Goal: Information Seeking & Learning: Learn about a topic

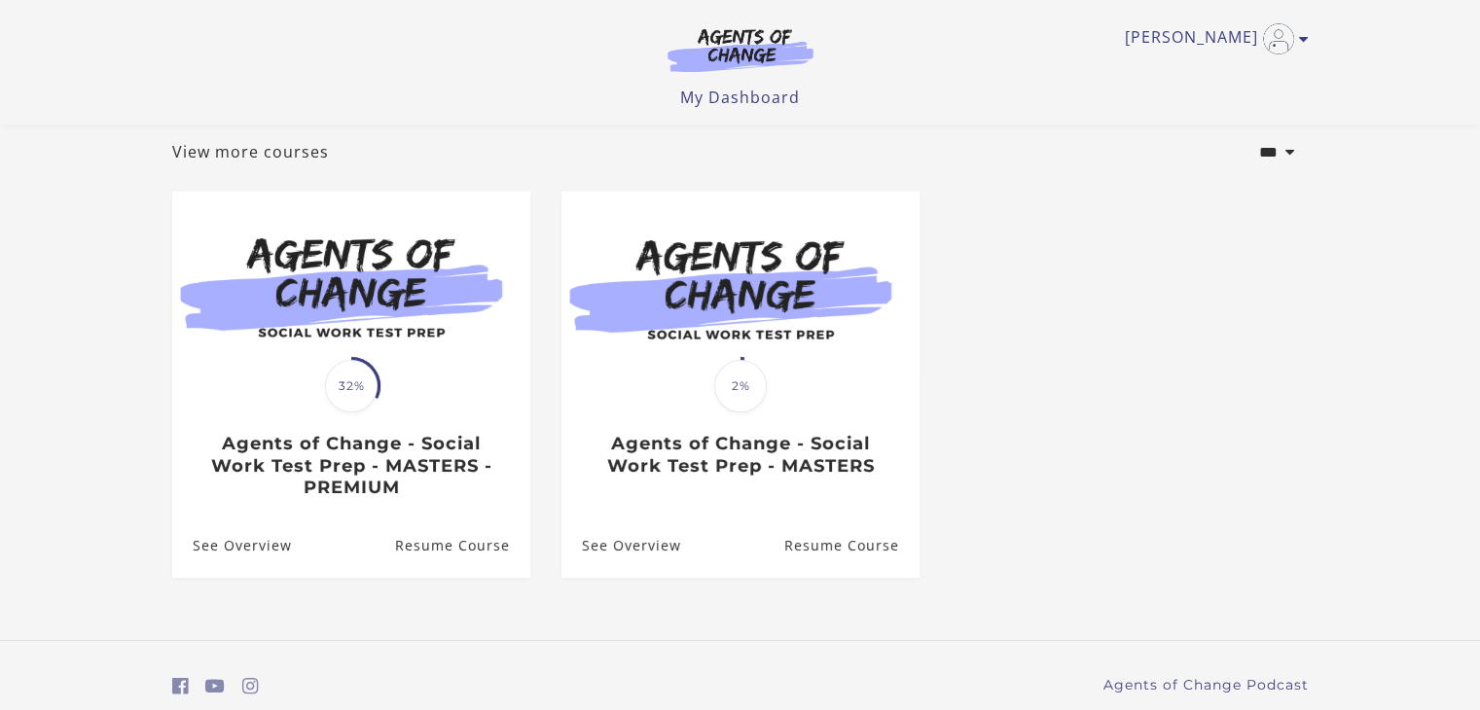
scroll to position [107, 0]
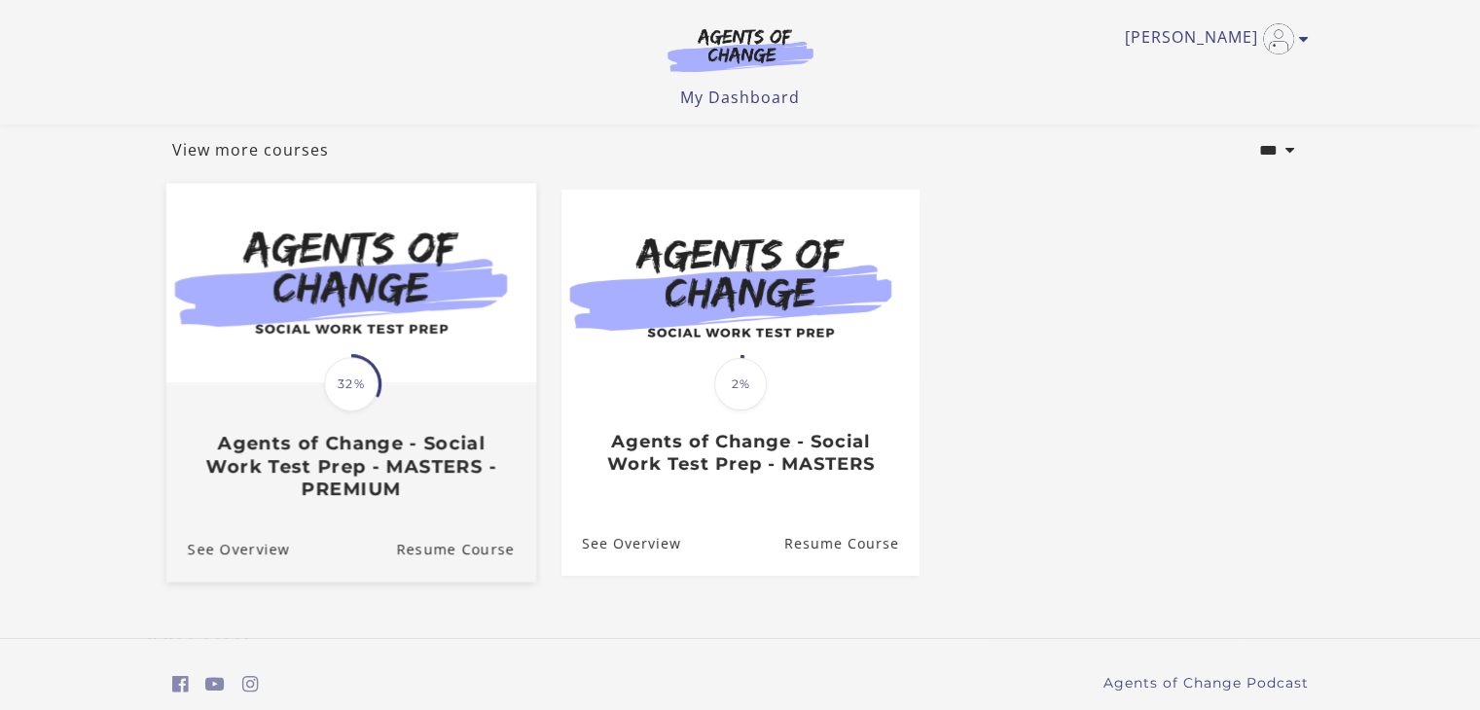
click at [346, 396] on span "32%" at bounding box center [351, 384] width 54 height 54
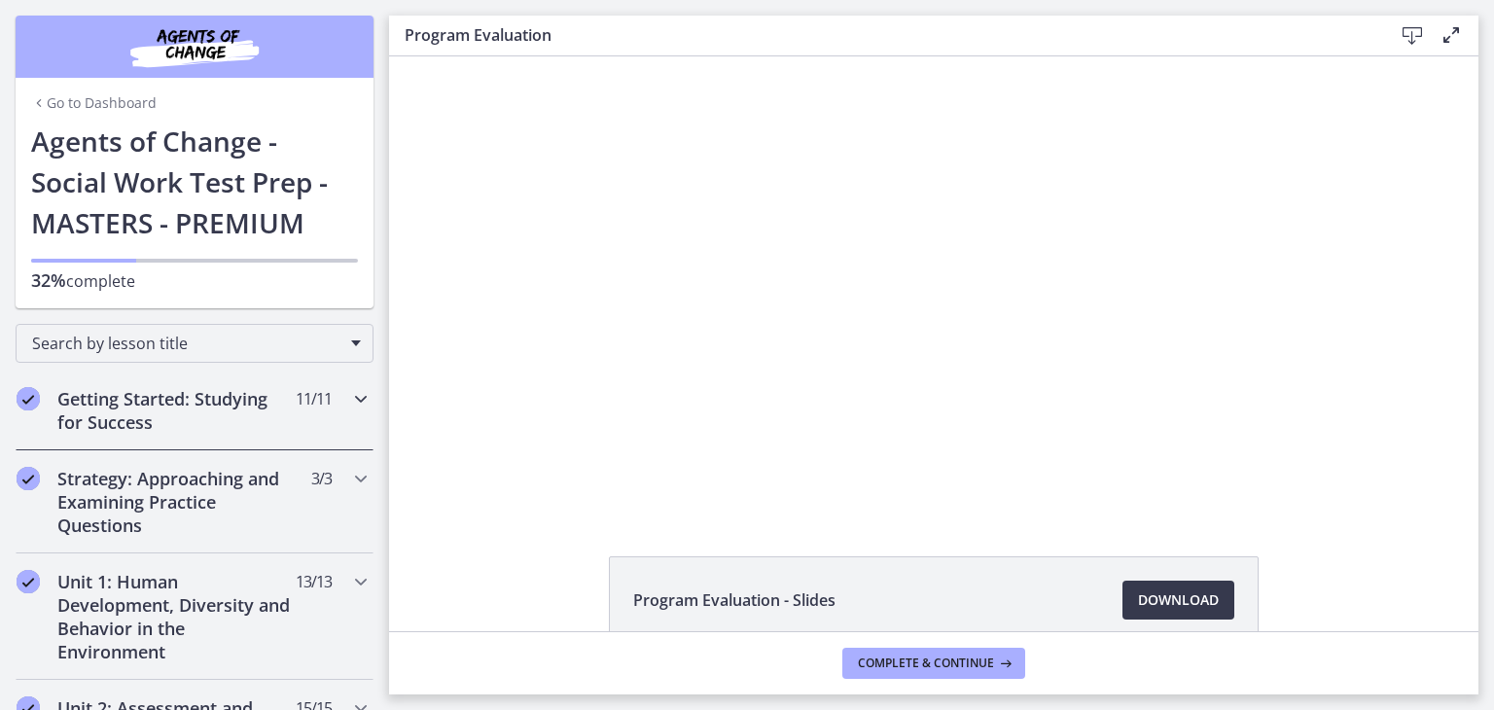
click at [349, 396] on icon "Chapters" at bounding box center [360, 398] width 23 height 23
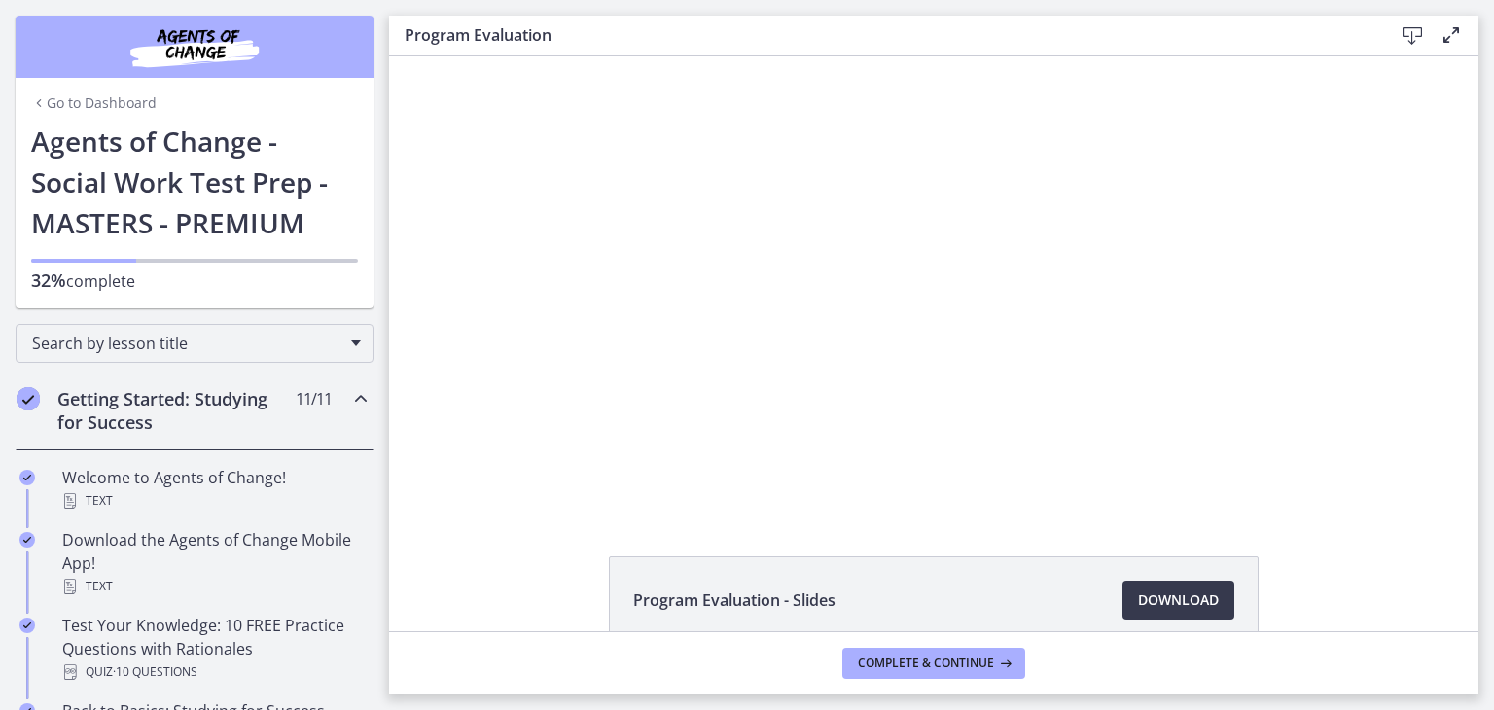
drag, startPoint x: 389, startPoint y: 56, endPoint x: 1039, endPoint y: 316, distance: 699.9
click at [1424, 387] on div "Click for sound @keyframes VOLUME_SMALL_WAVE_FLASH { 0% { opacity: 0; } 33% { o…" at bounding box center [934, 283] width 1090 height 455
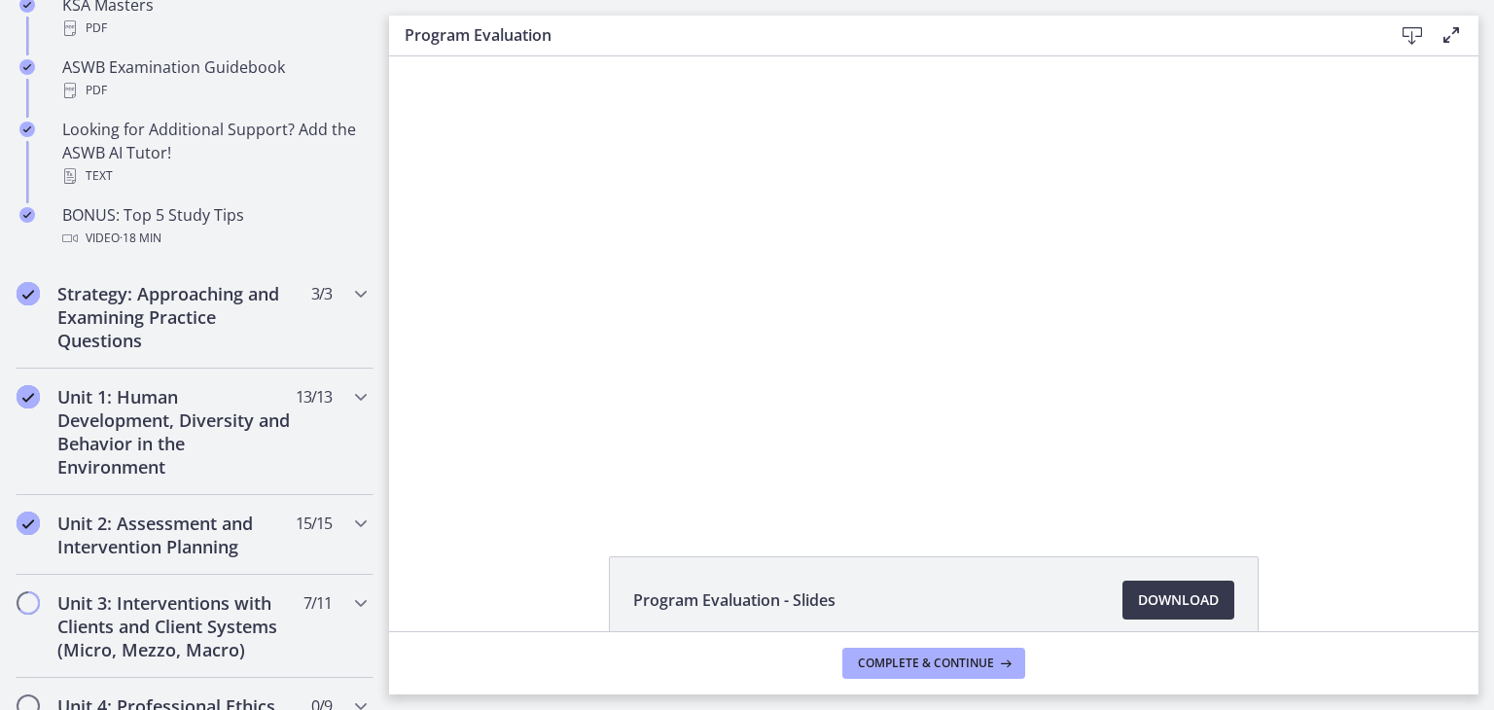
scroll to position [944, 0]
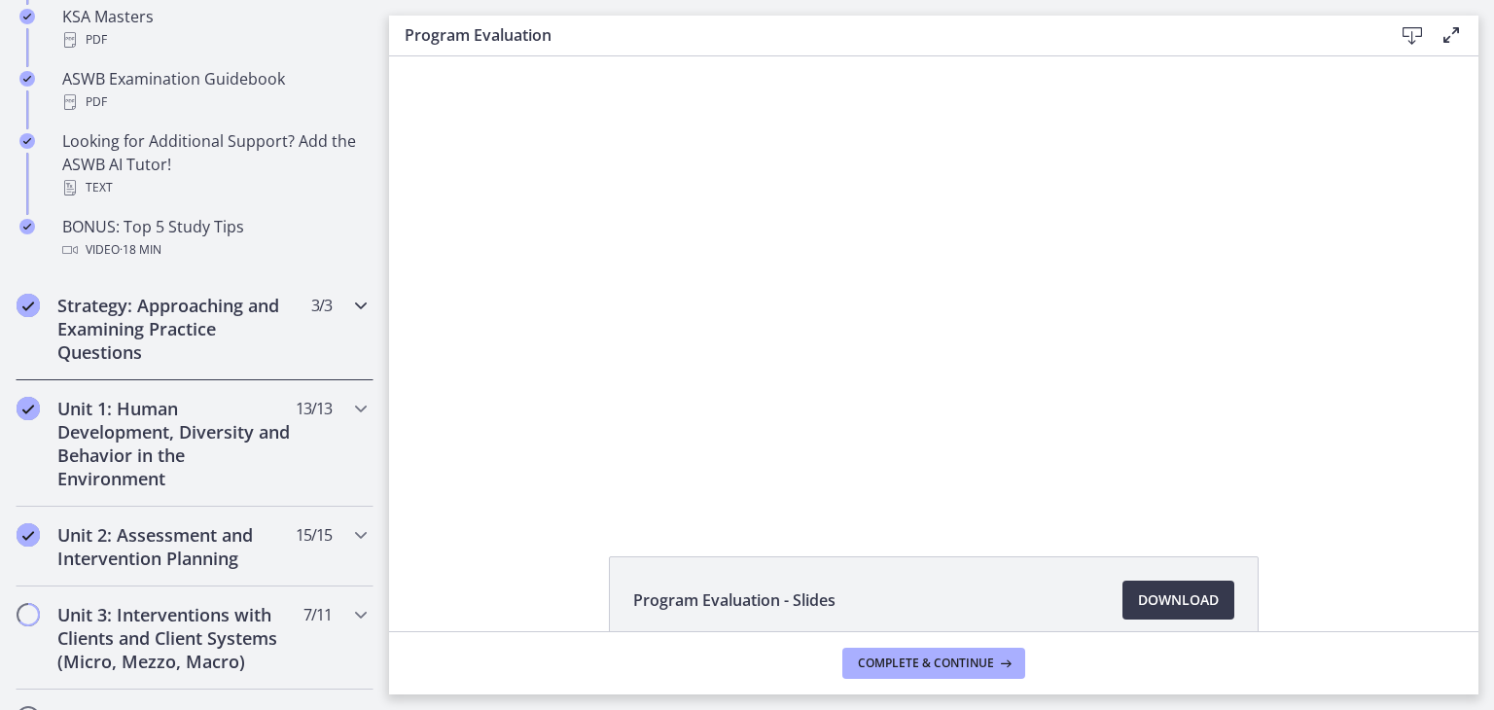
click at [349, 302] on icon "Chapters" at bounding box center [360, 305] width 23 height 23
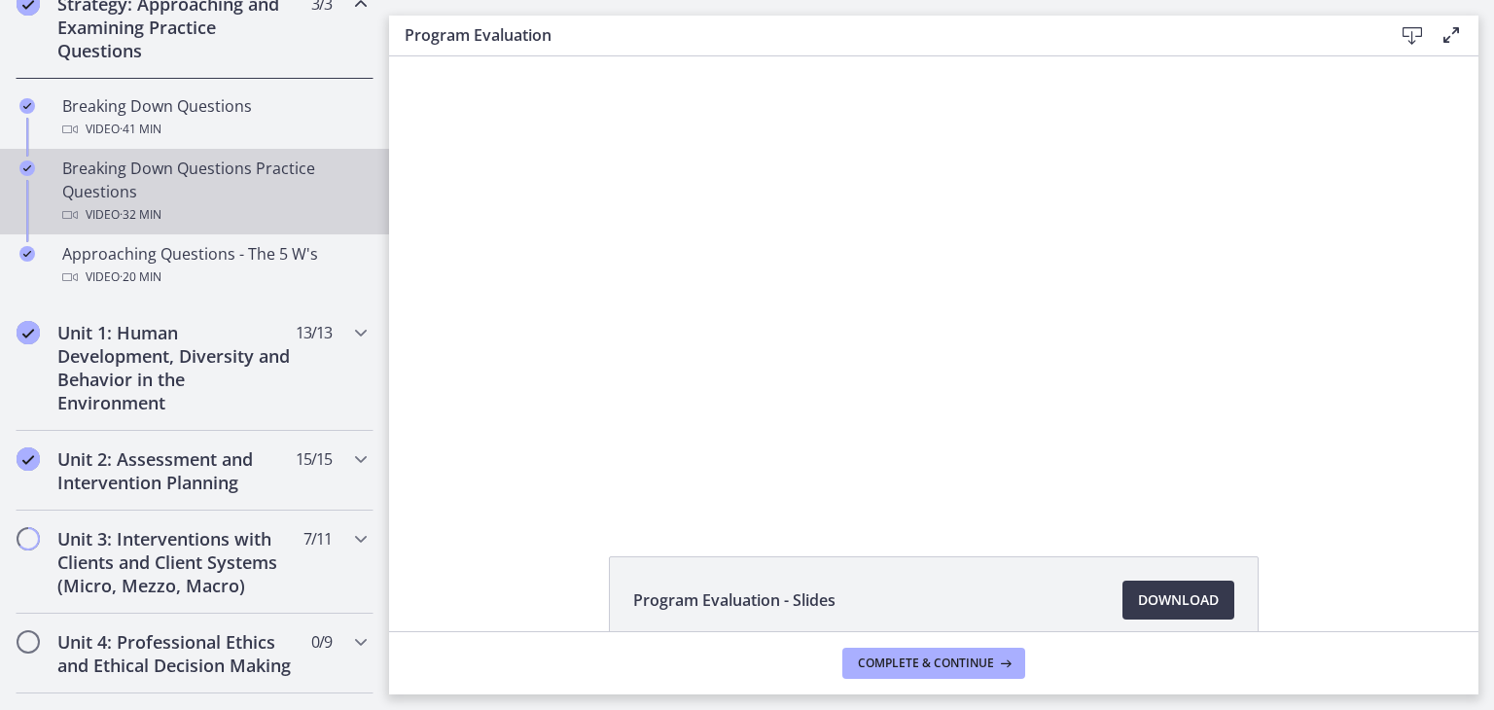
scroll to position [483, 0]
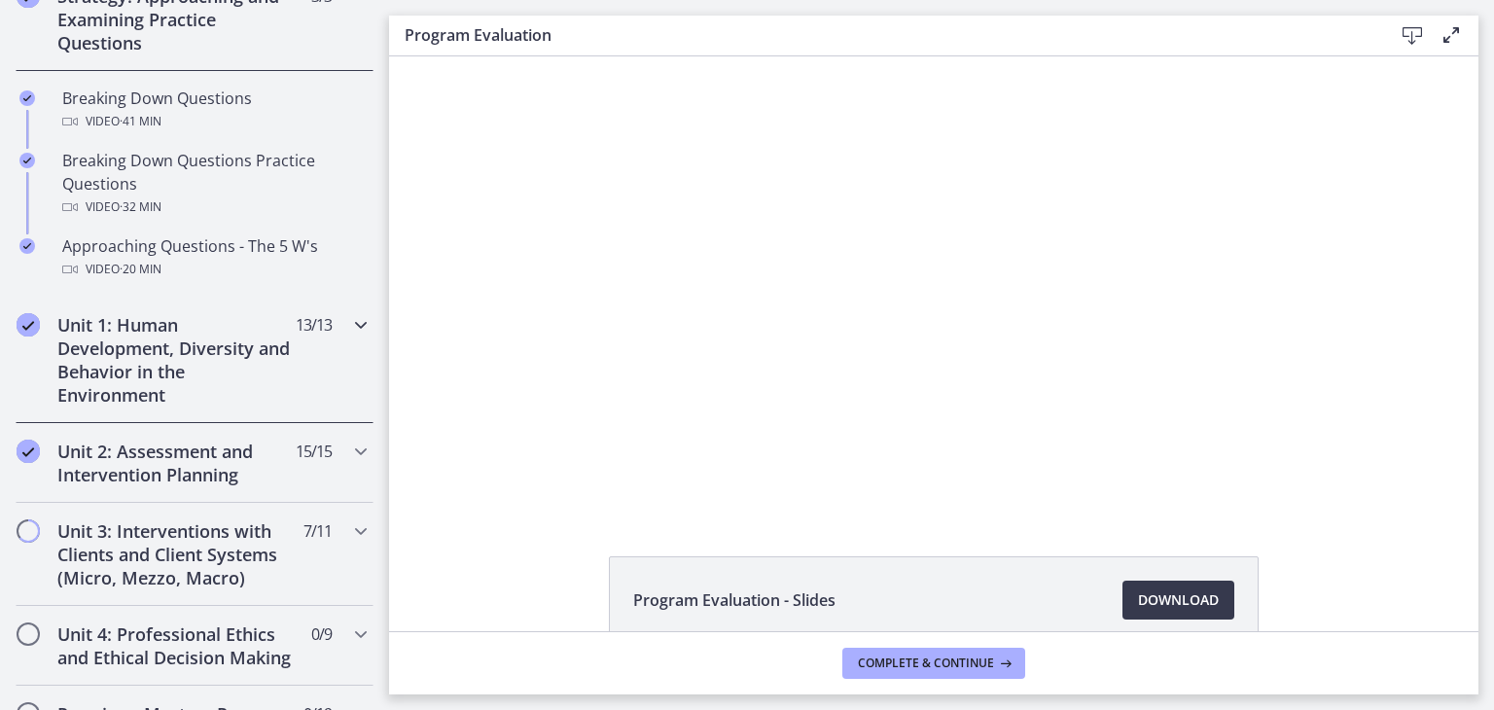
click at [349, 331] on icon "Chapters" at bounding box center [360, 324] width 23 height 23
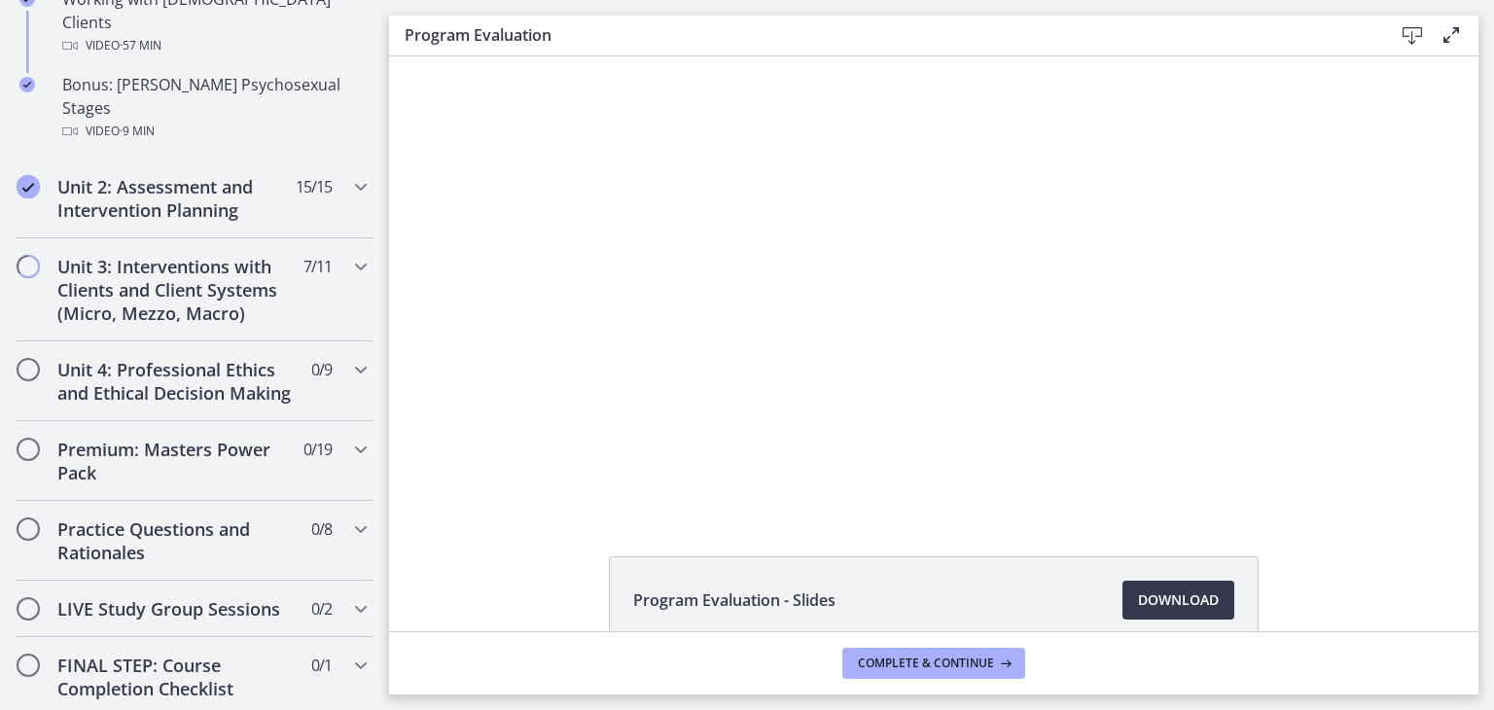
scroll to position [1514, 0]
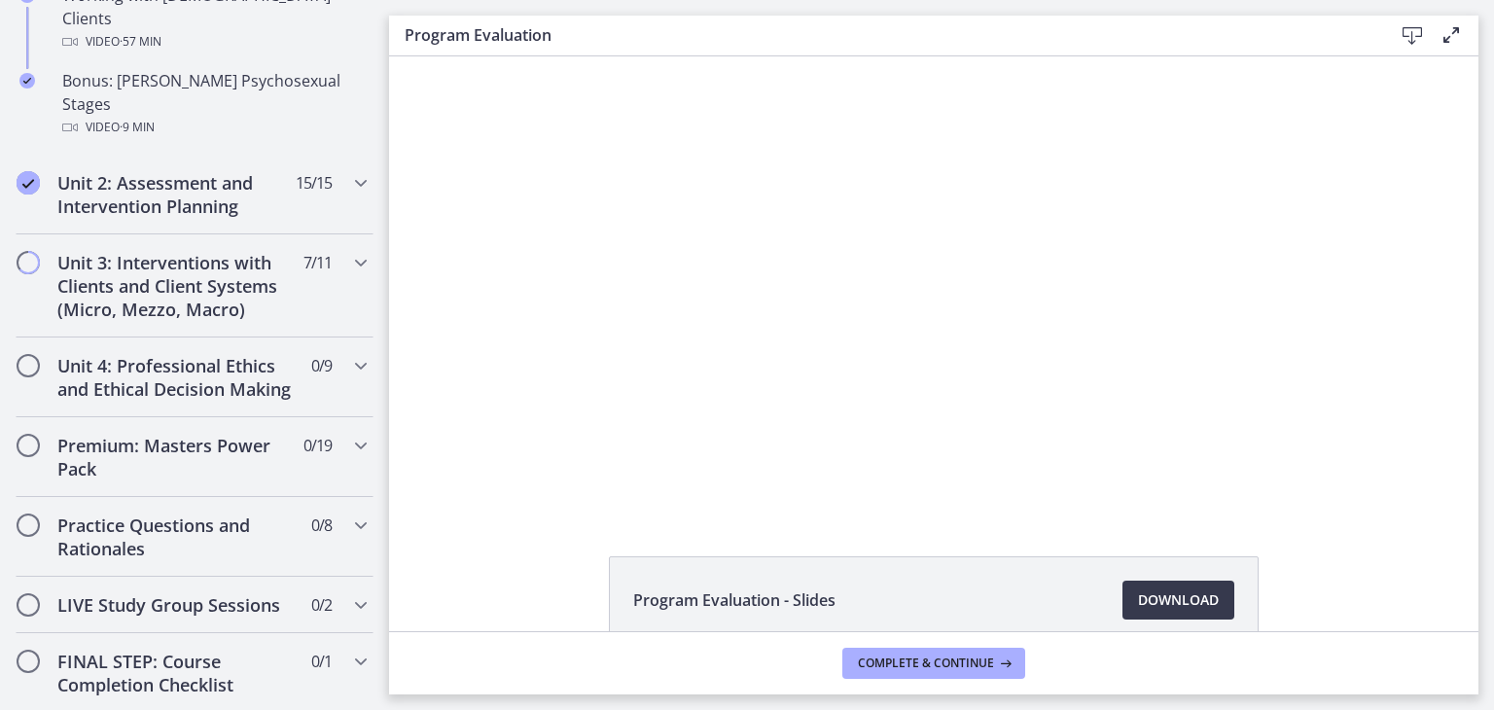
drag, startPoint x: 377, startPoint y: 230, endPoint x: 36, endPoint y: 439, distance: 400.5
click at [352, 171] on icon "Chapters" at bounding box center [360, 182] width 23 height 23
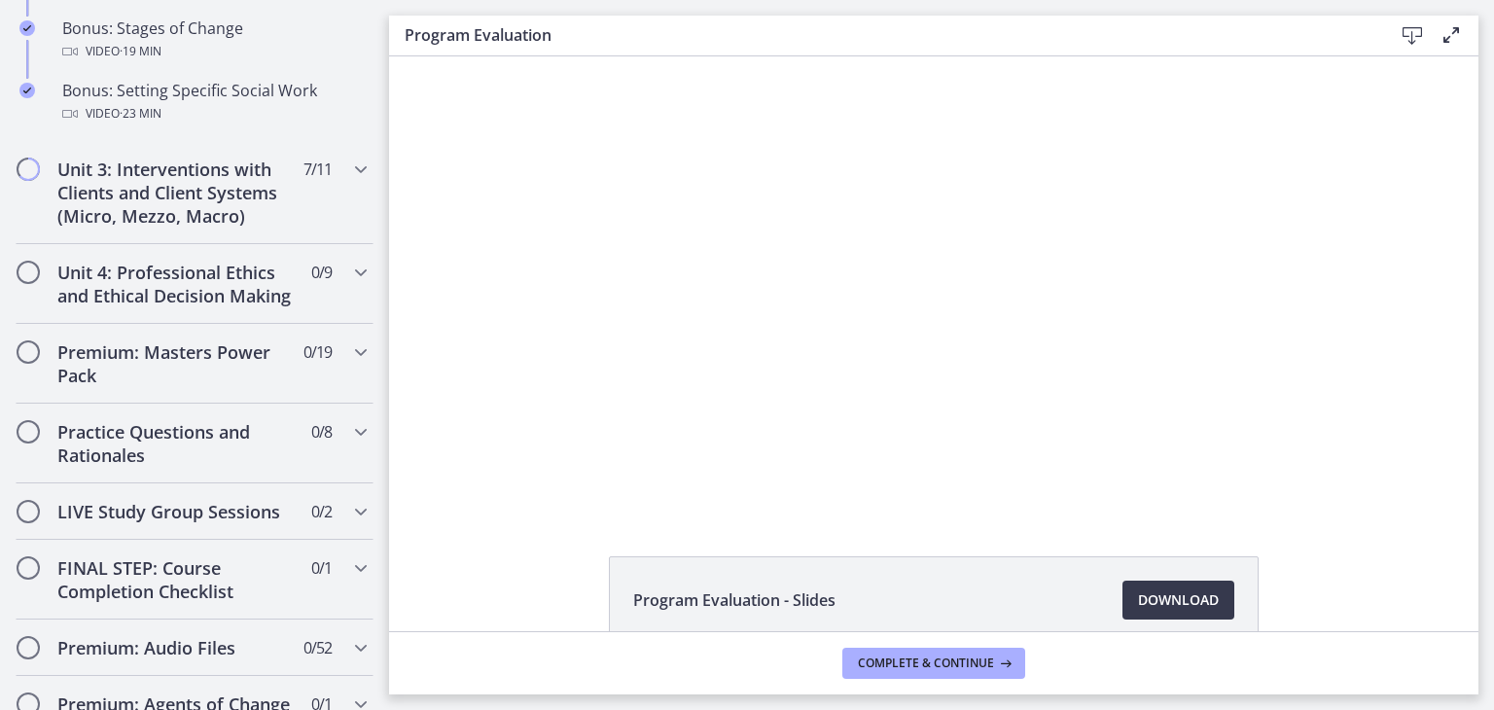
scroll to position [1808, 0]
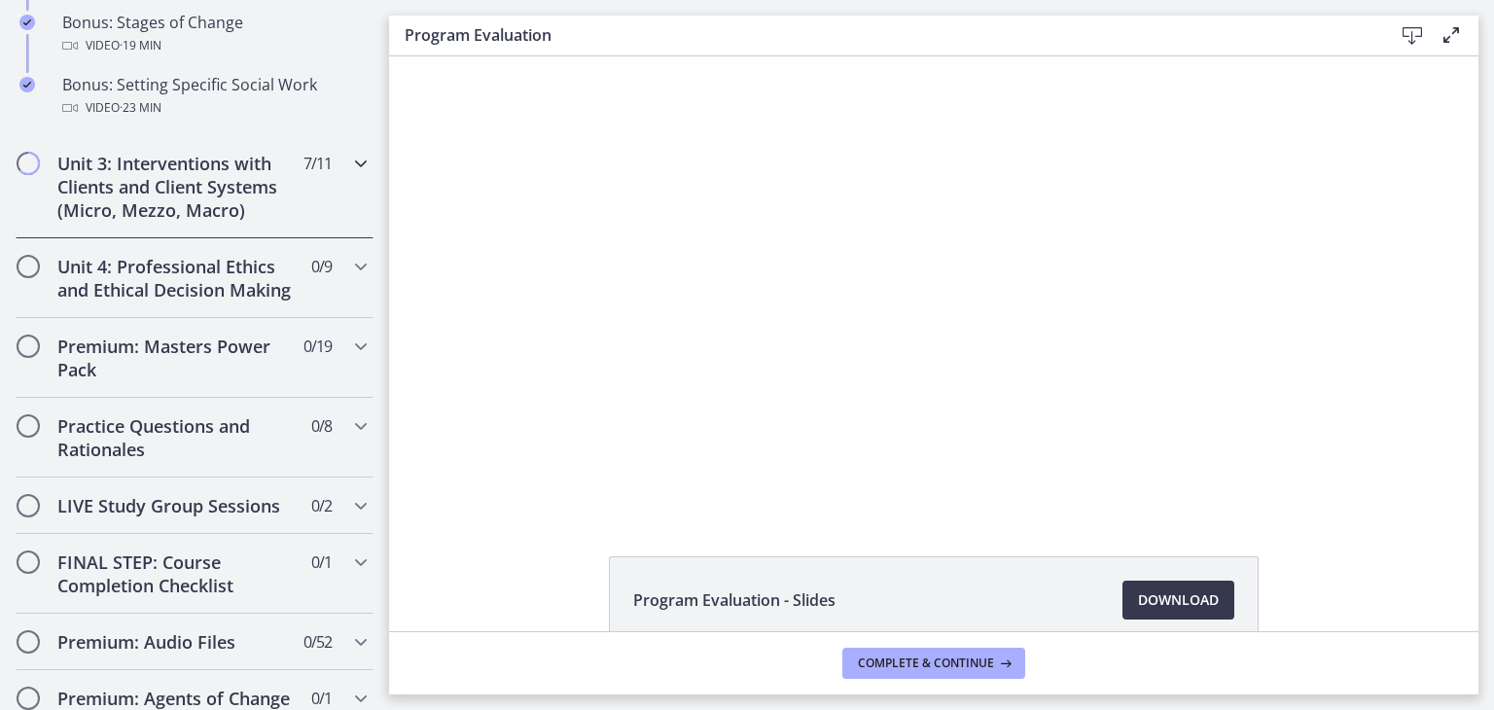
click at [349, 175] on icon "Chapters" at bounding box center [360, 163] width 23 height 23
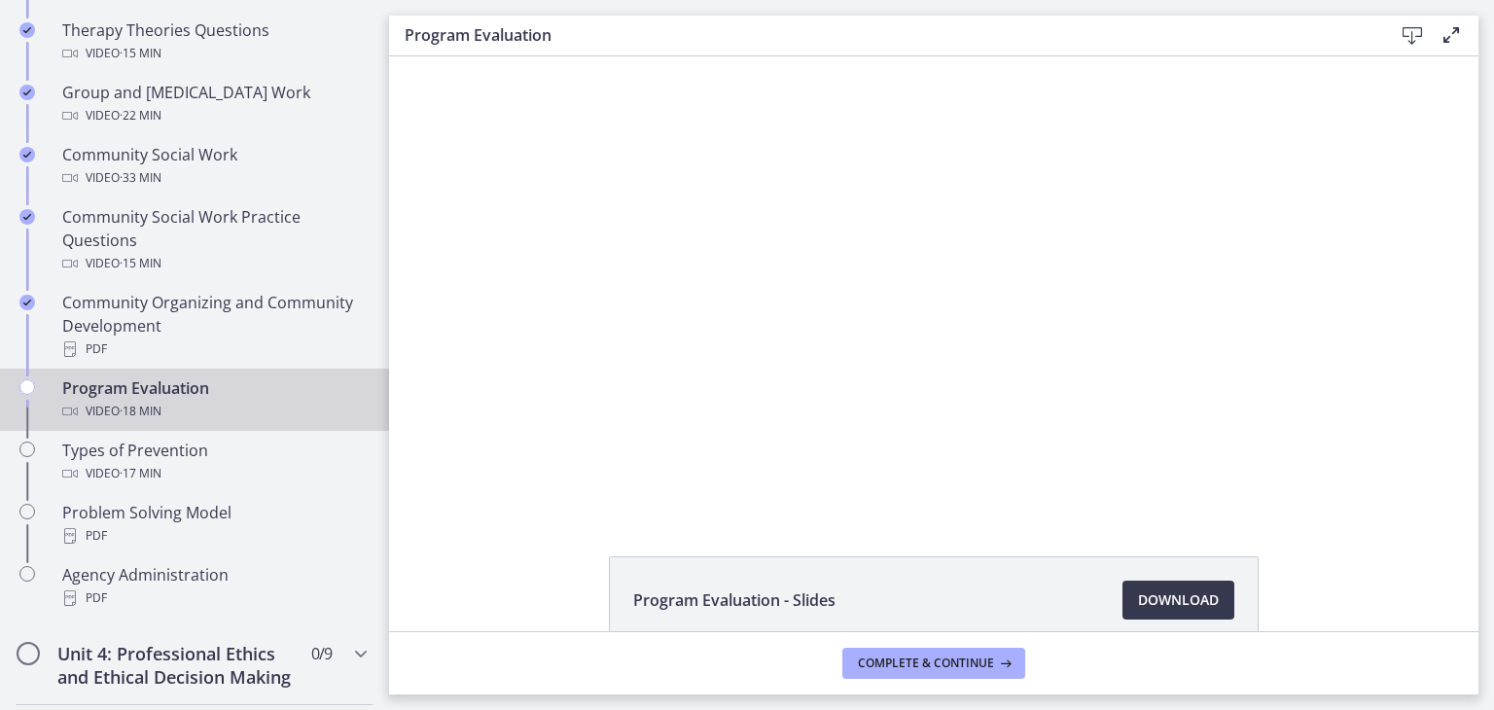
scroll to position [999, 0]
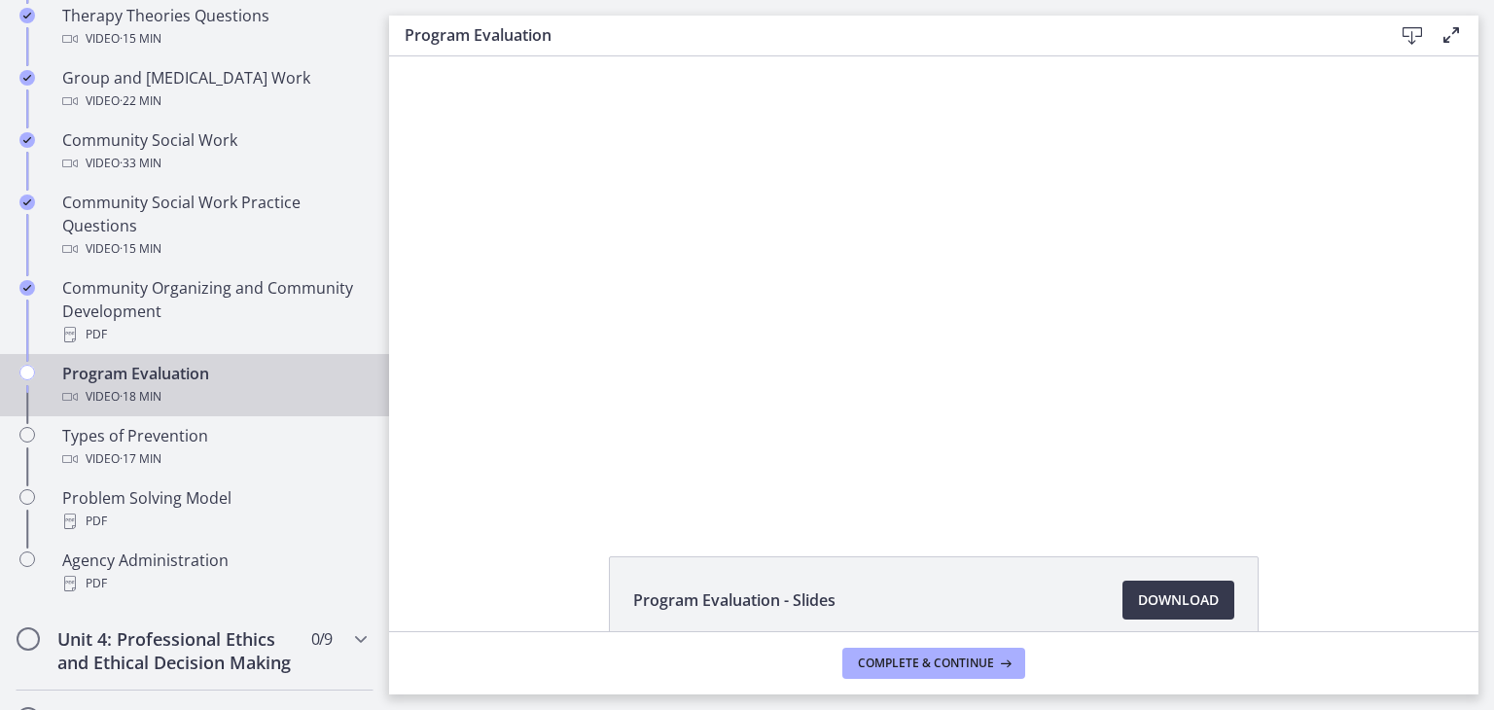
click at [1006, 597] on li "Program Evaluation - Slides Download Opens in a new window" at bounding box center [934, 601] width 650 height 88
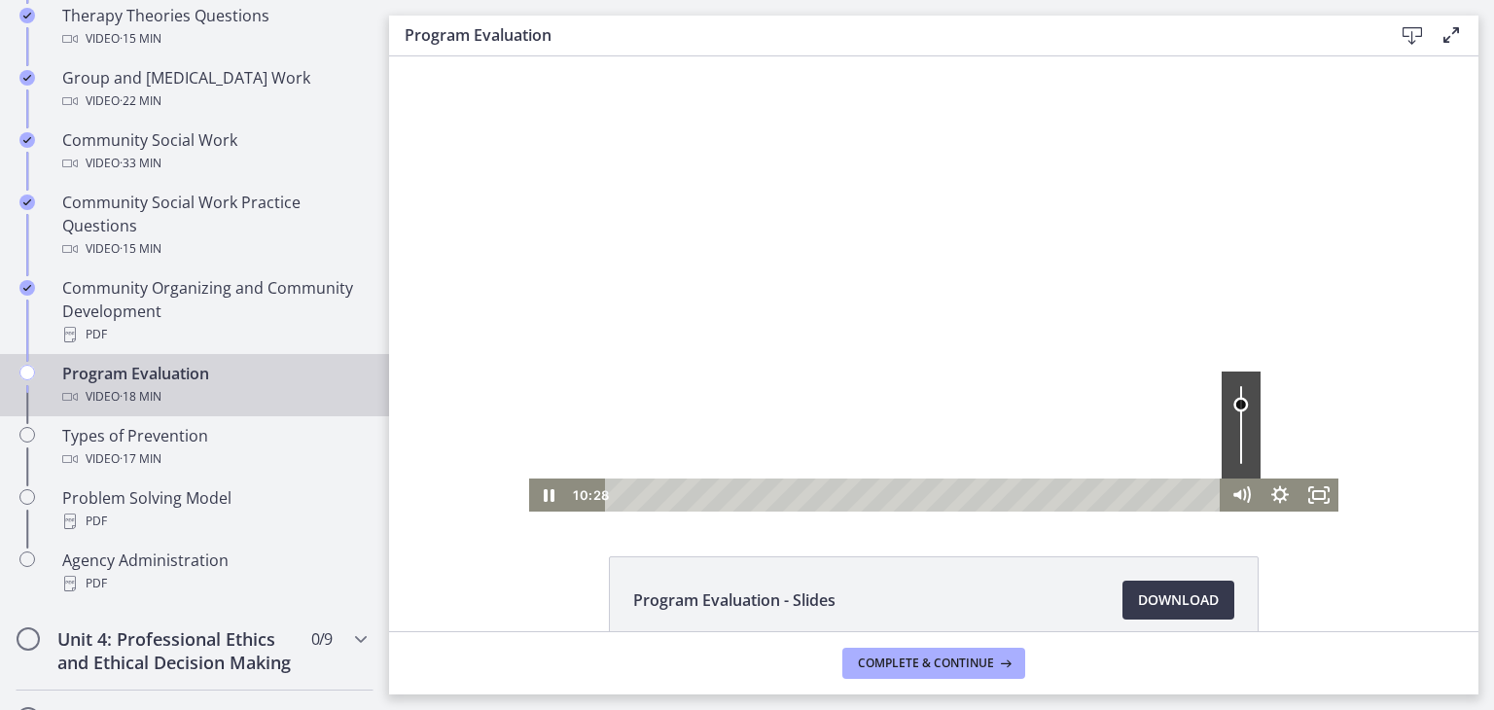
drag, startPoint x: 1233, startPoint y: 438, endPoint x: 1223, endPoint y: 405, distance: 34.5
click at [1229, 405] on div "Volume" at bounding box center [1241, 405] width 24 height 24
click at [1308, 503] on icon "Fullscreen" at bounding box center [1319, 495] width 39 height 33
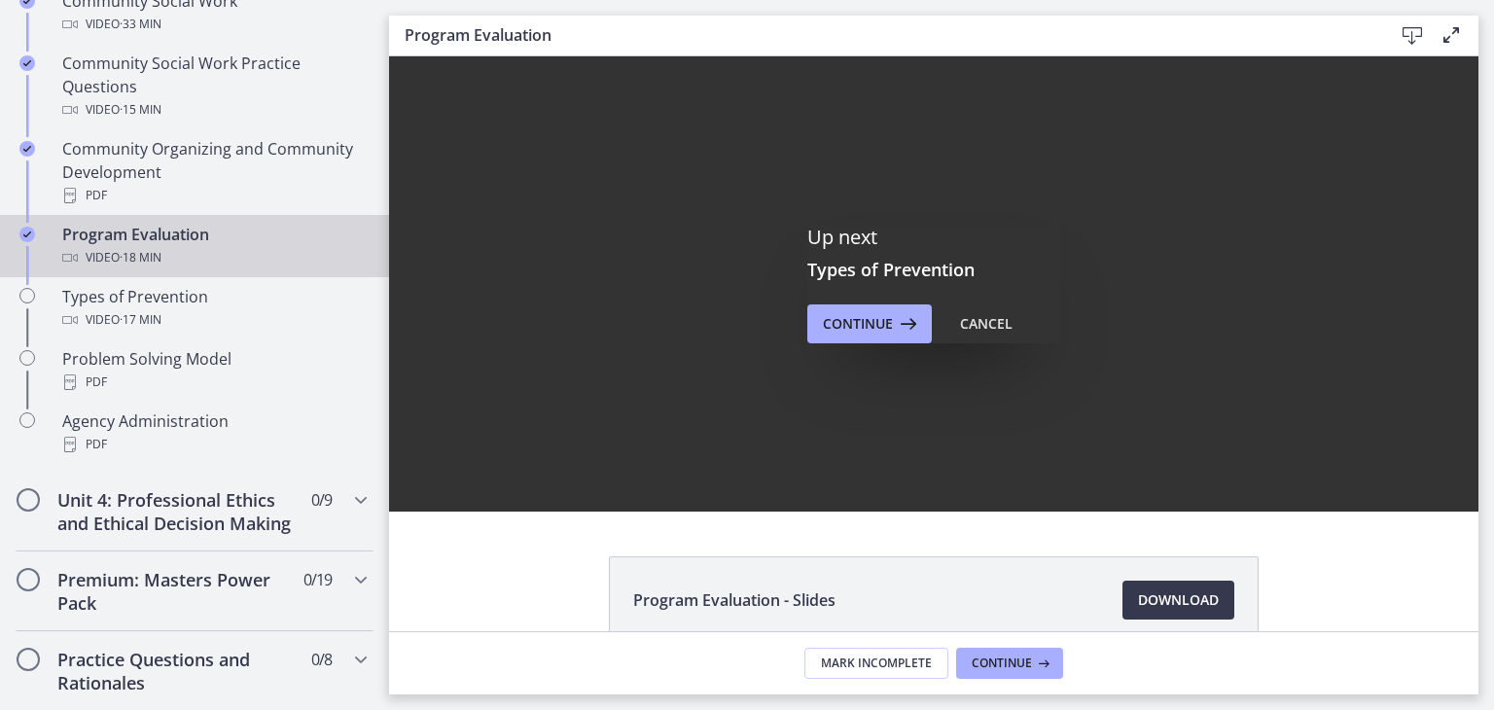
scroll to position [1133, 0]
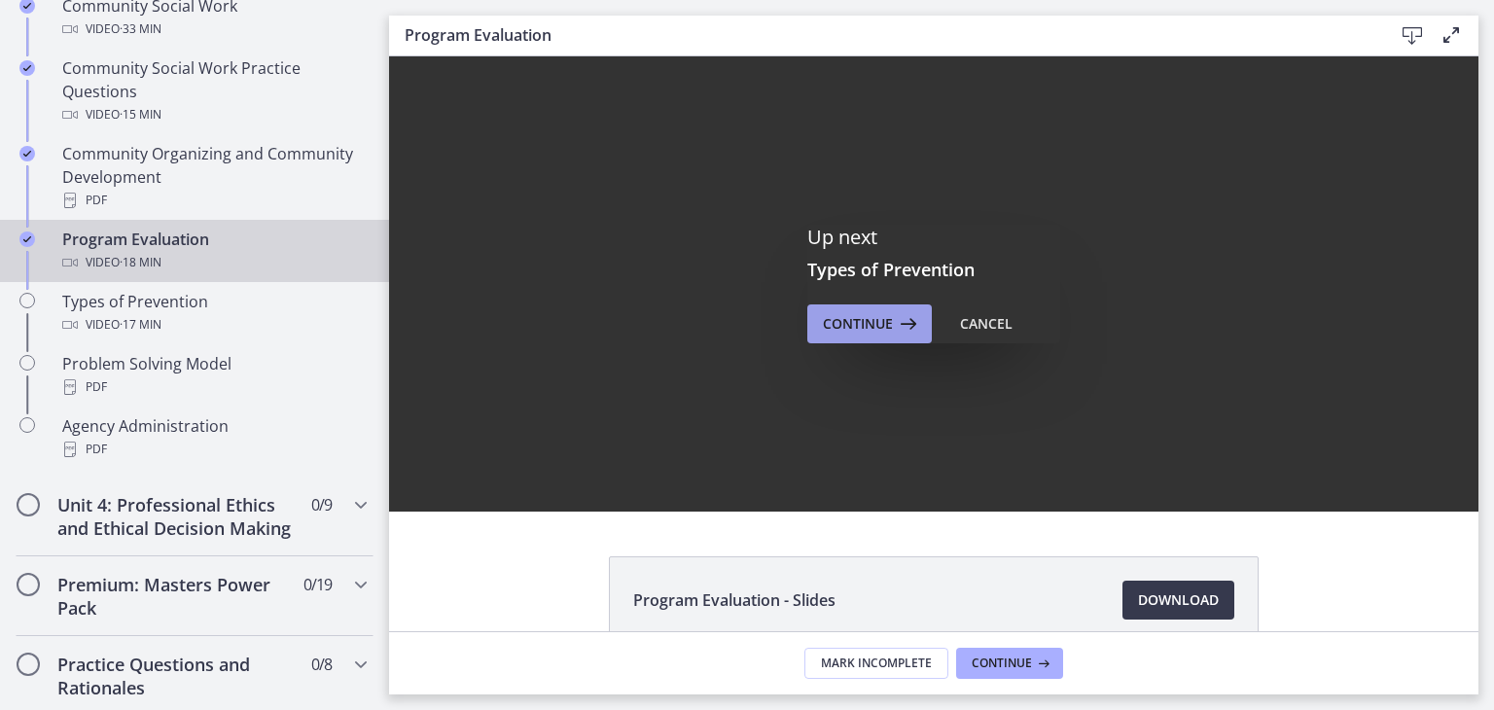
click at [850, 337] on button "Continue" at bounding box center [870, 324] width 125 height 39
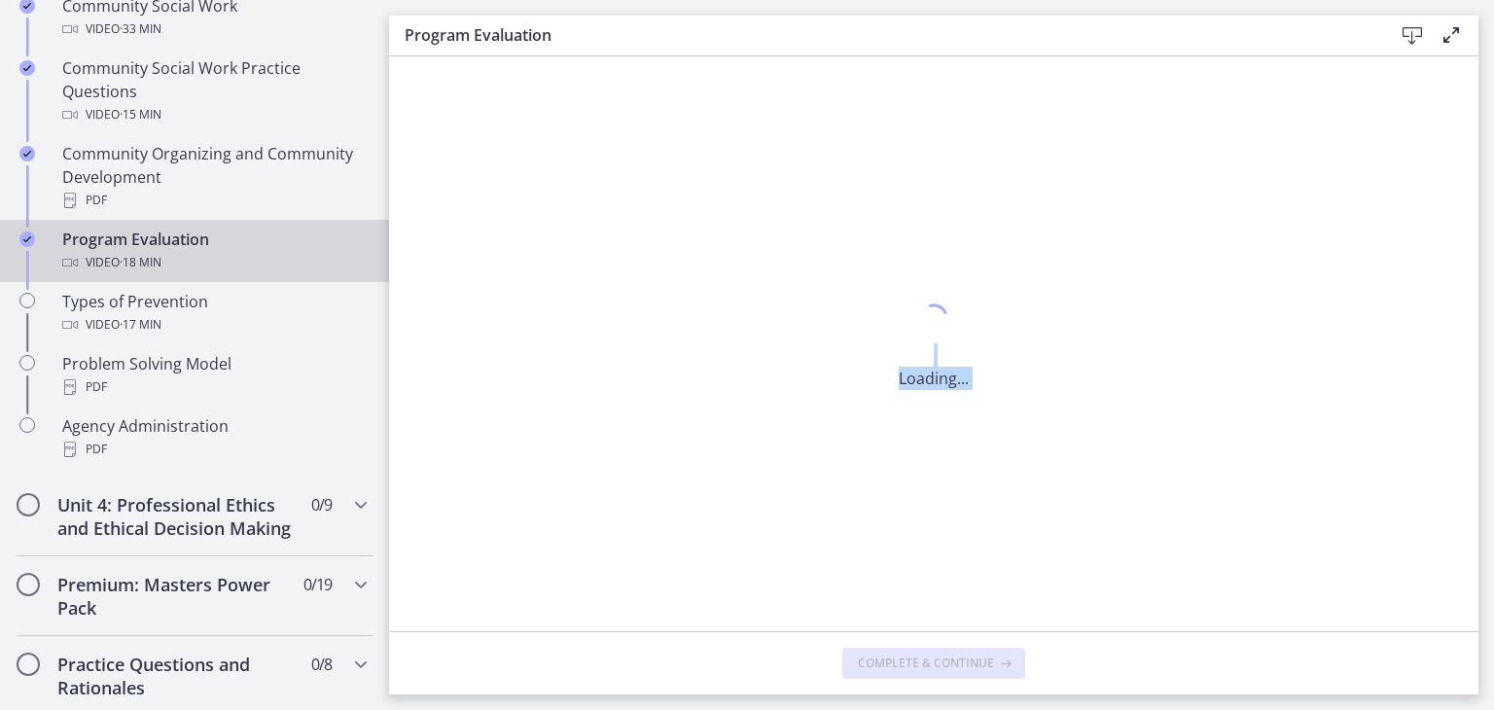
click at [850, 337] on div "Loading..." at bounding box center [934, 343] width 1090 height 575
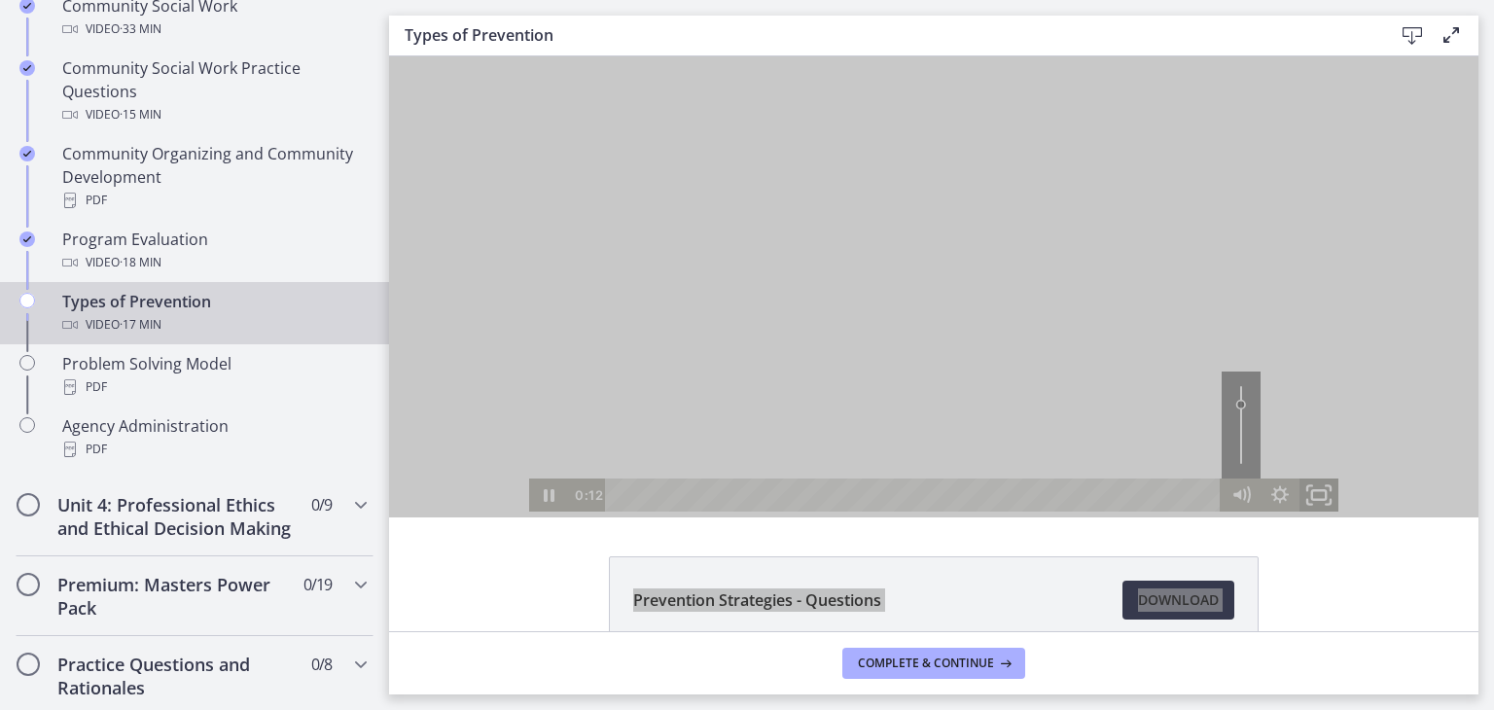
click at [1313, 490] on icon "Fullscreen" at bounding box center [1319, 496] width 47 height 40
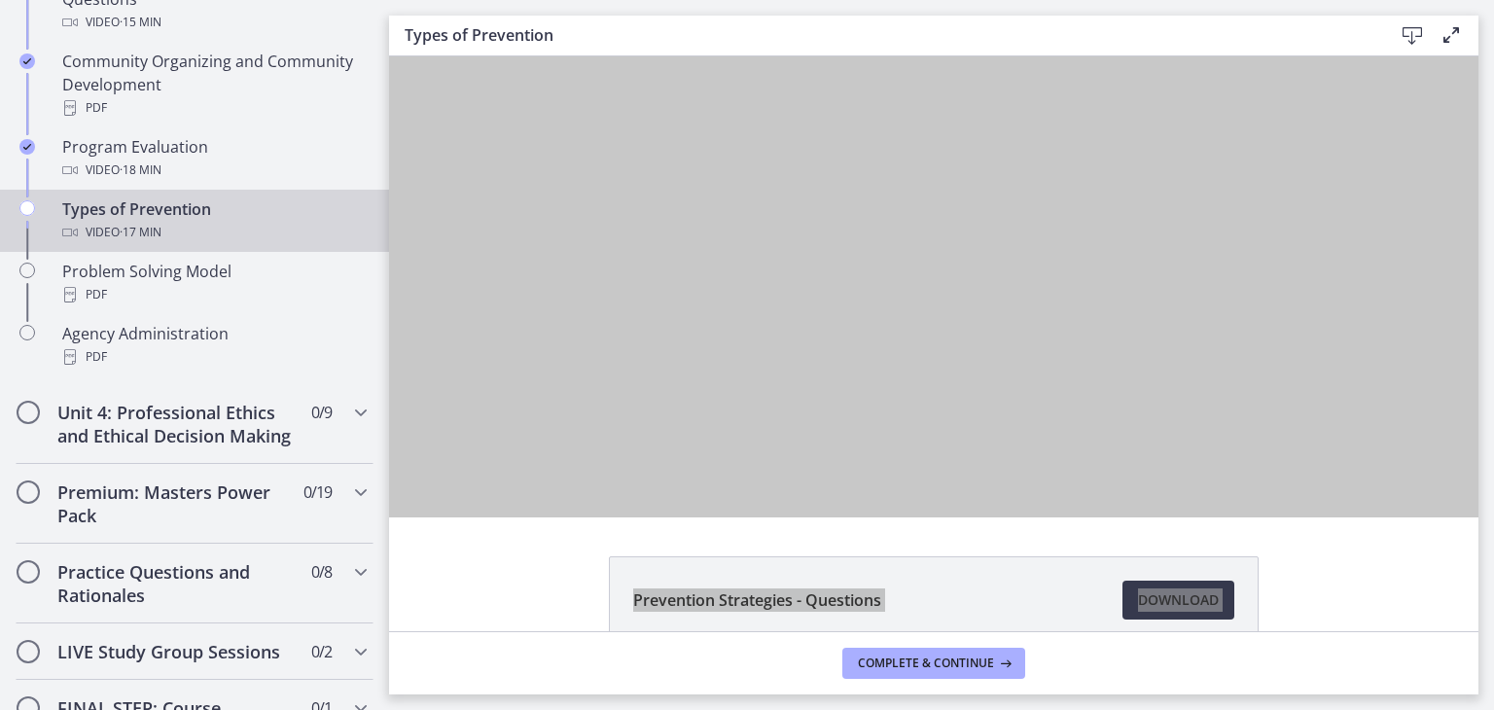
scroll to position [1229, 0]
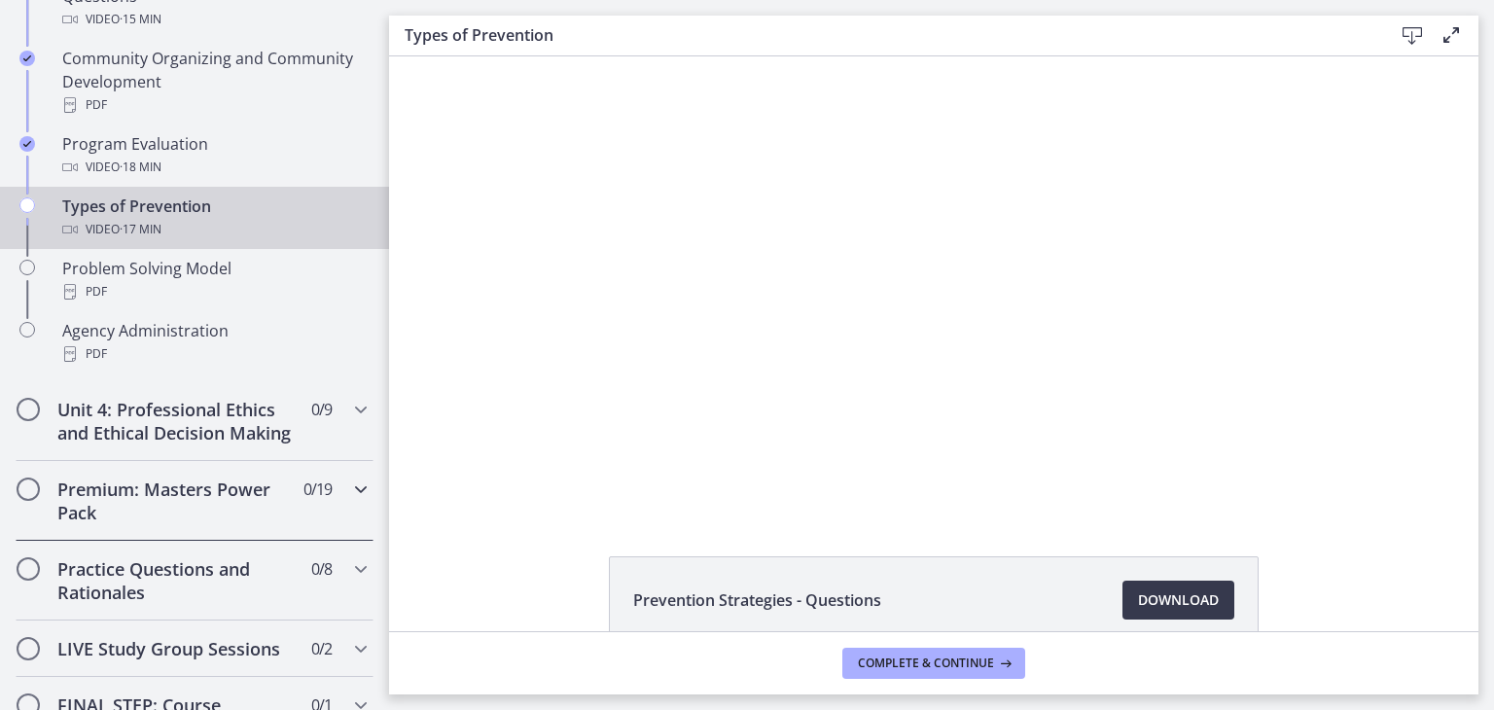
click at [349, 501] on icon "Chapters" at bounding box center [360, 489] width 23 height 23
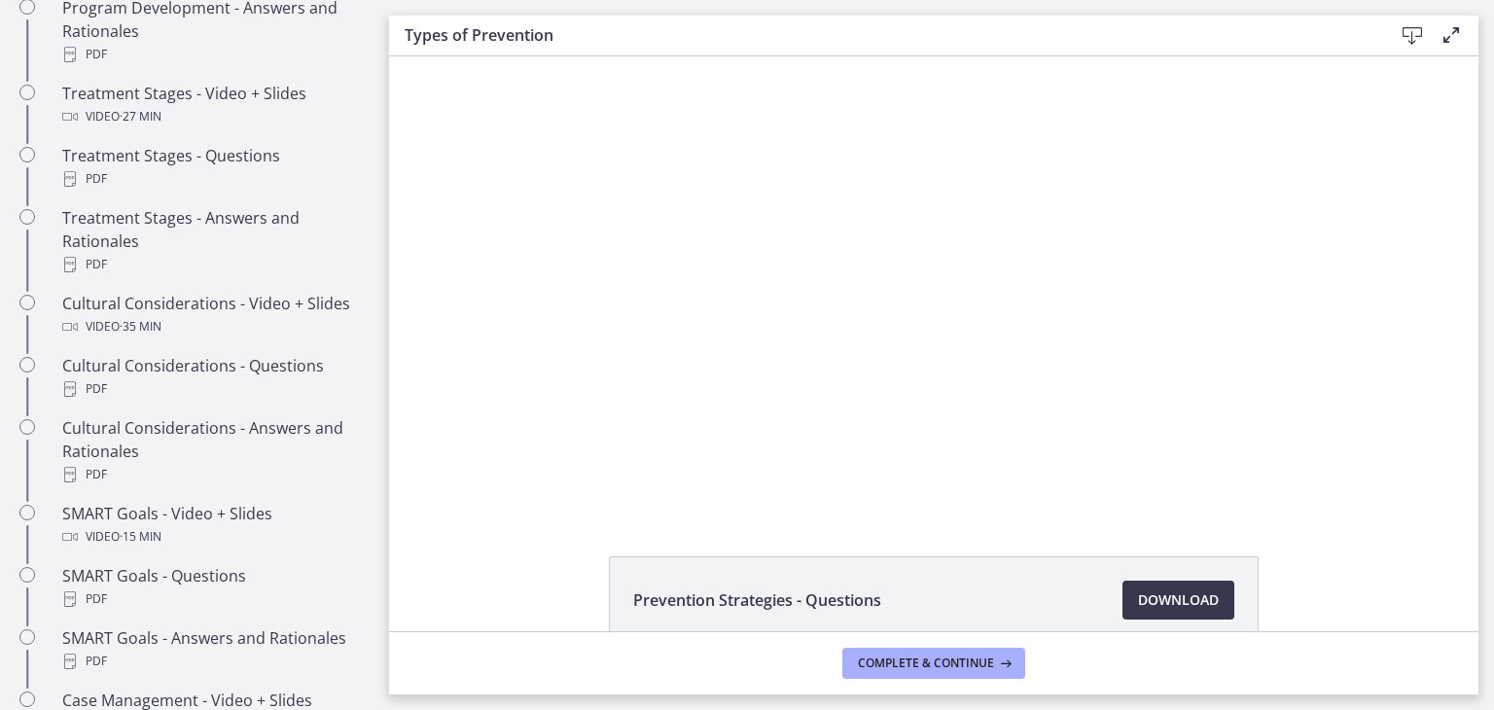
scroll to position [853, 0]
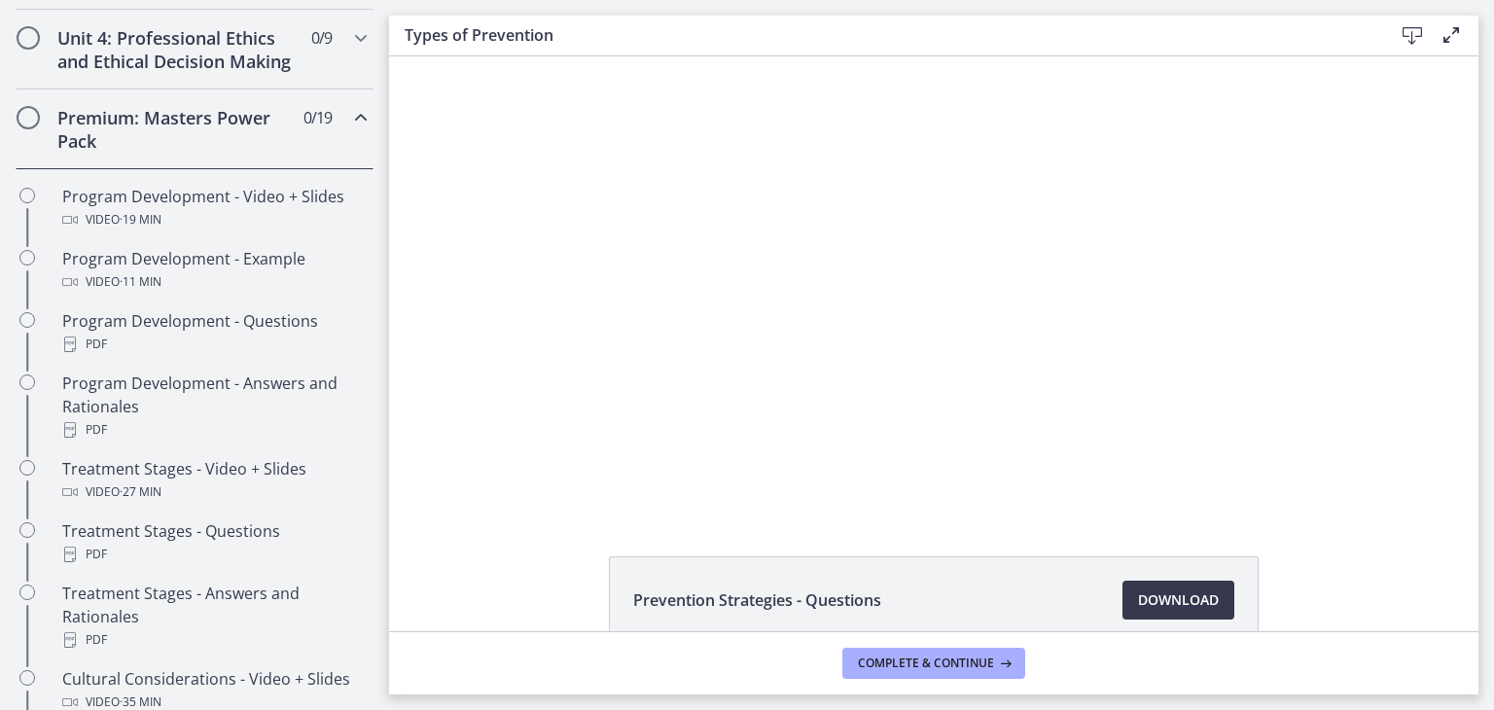
click at [420, 408] on div "Click for sound @keyframes VOLUME_SMALL_WAVE_FLASH { 0% { opacity: 0; } 33% { o…" at bounding box center [934, 283] width 1090 height 455
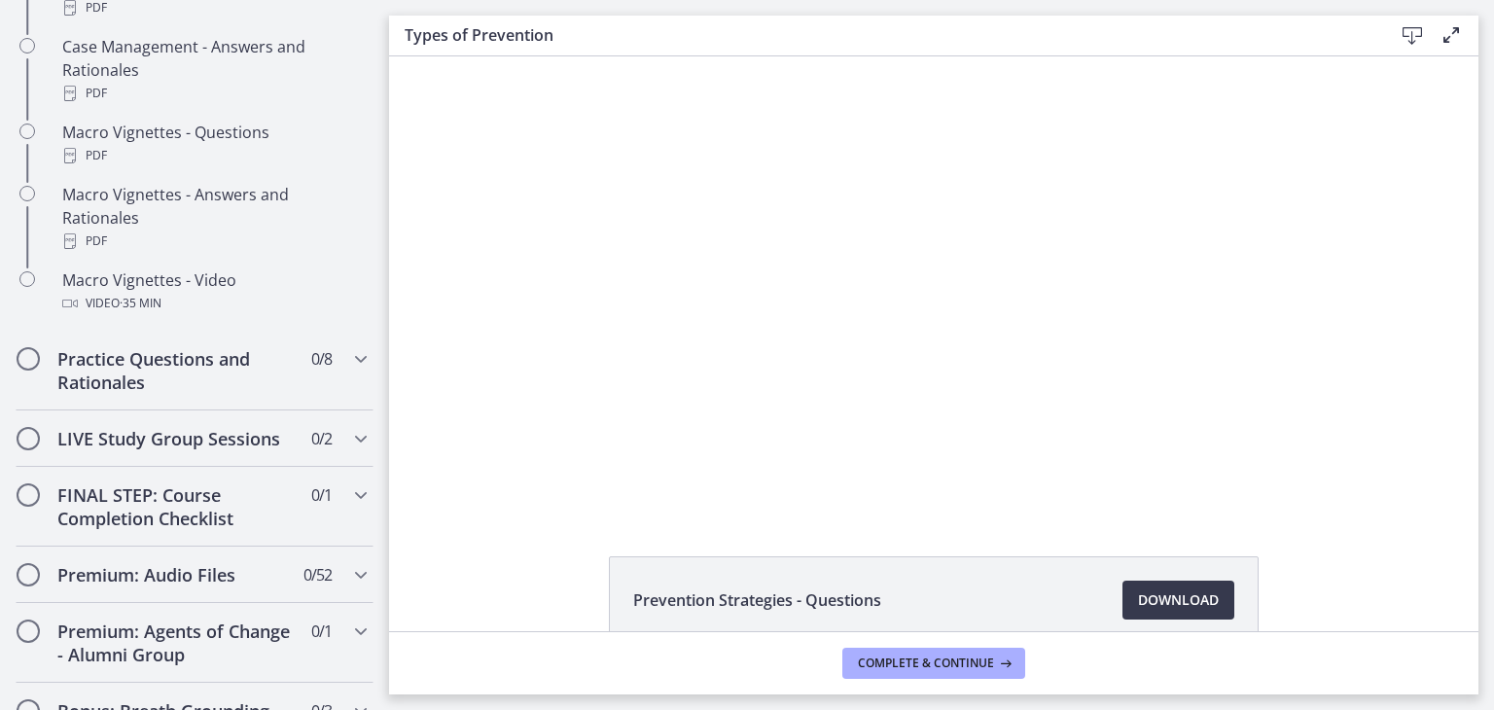
scroll to position [2017, 0]
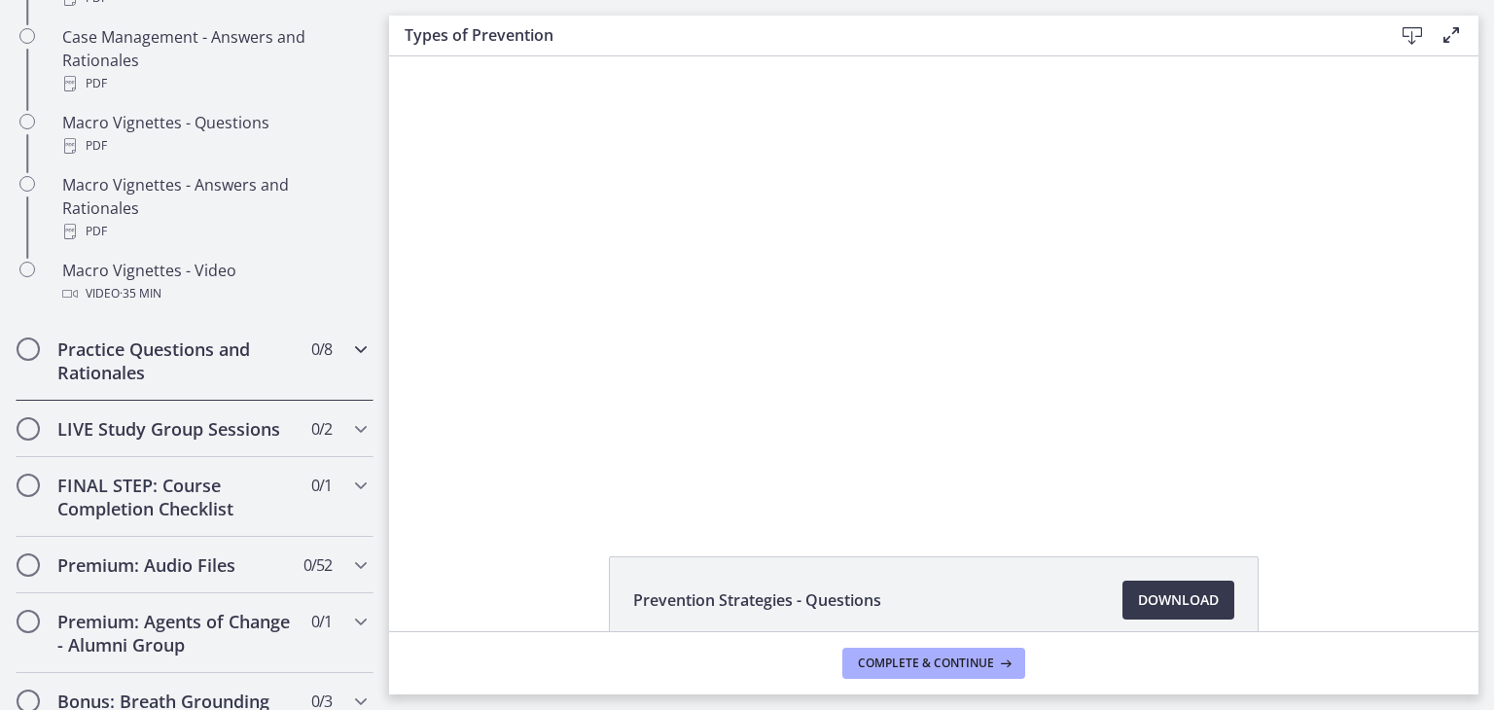
click at [349, 361] on icon "Chapters" at bounding box center [360, 349] width 23 height 23
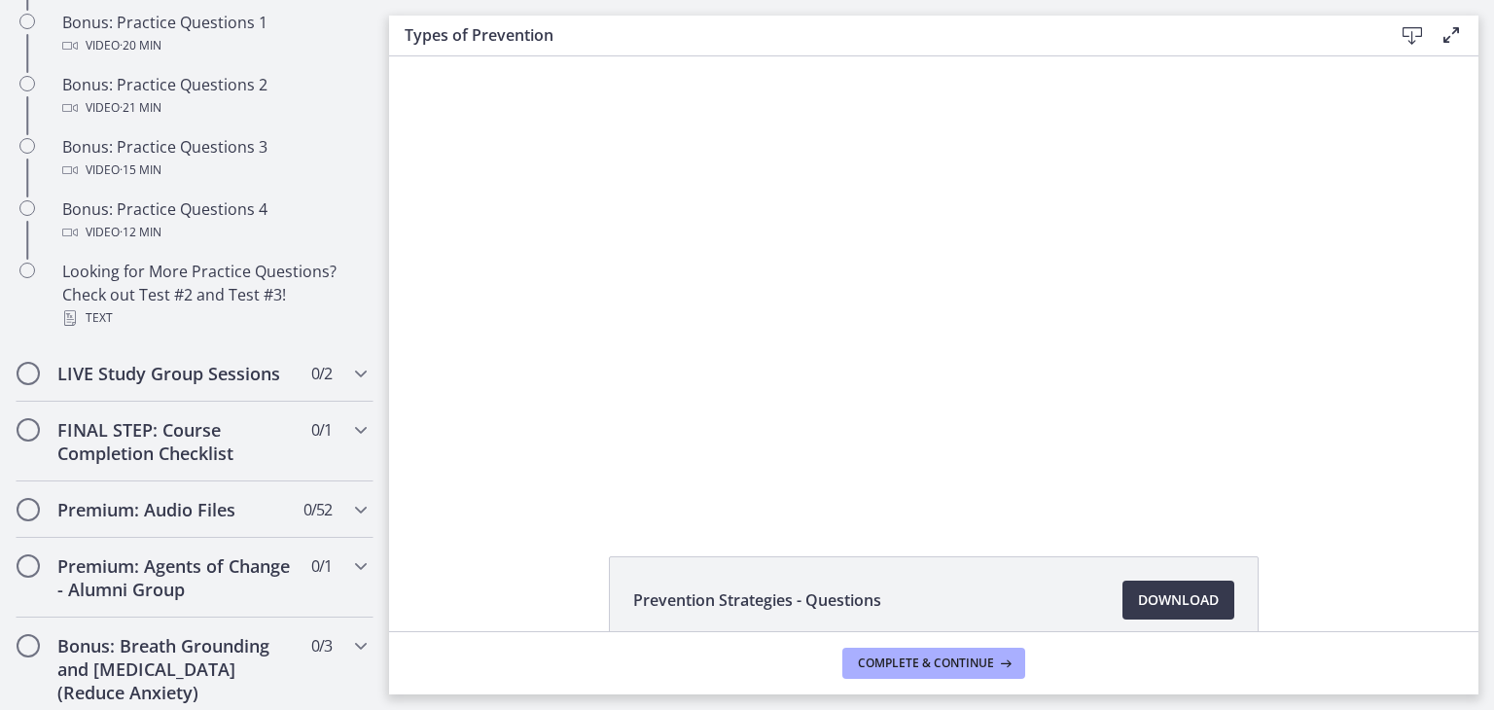
scroll to position [1346, 0]
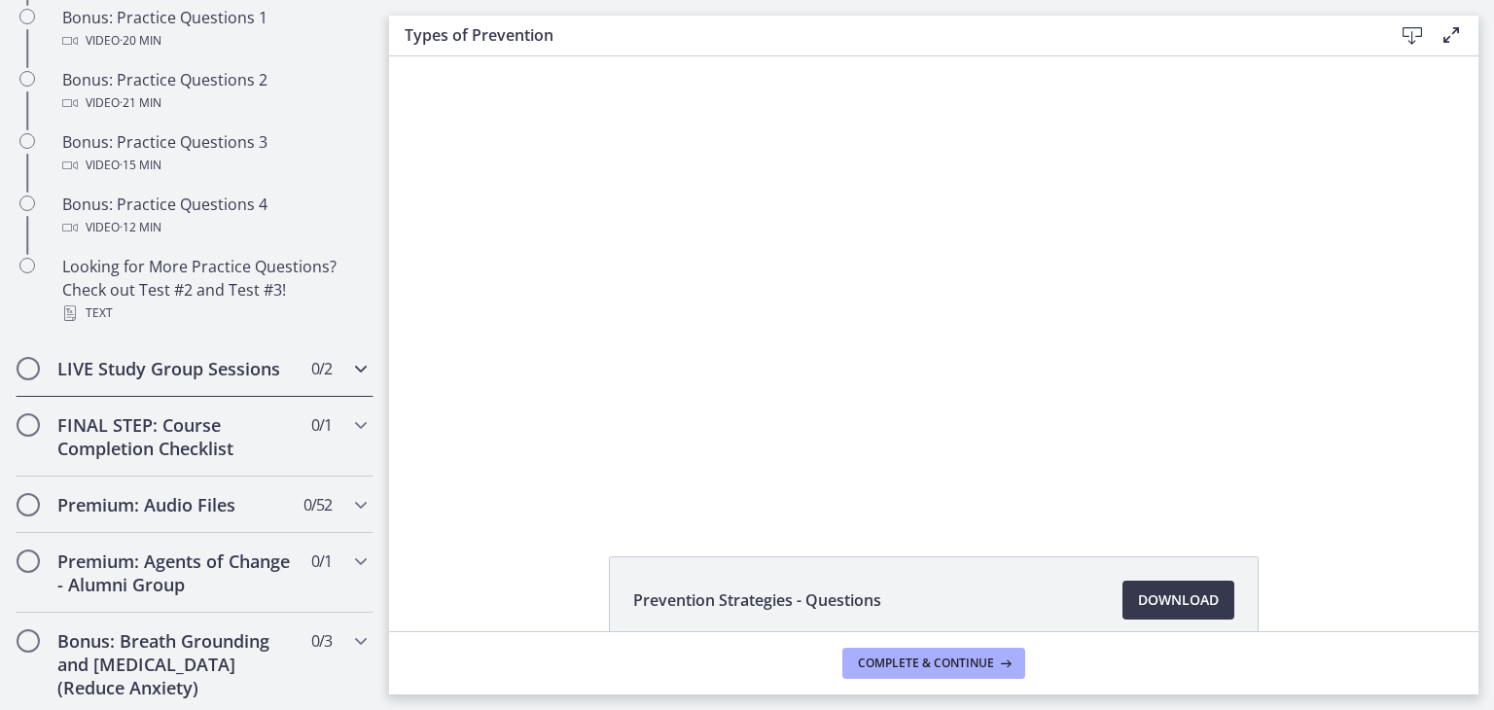
click at [349, 380] on icon "Chapters" at bounding box center [360, 368] width 23 height 23
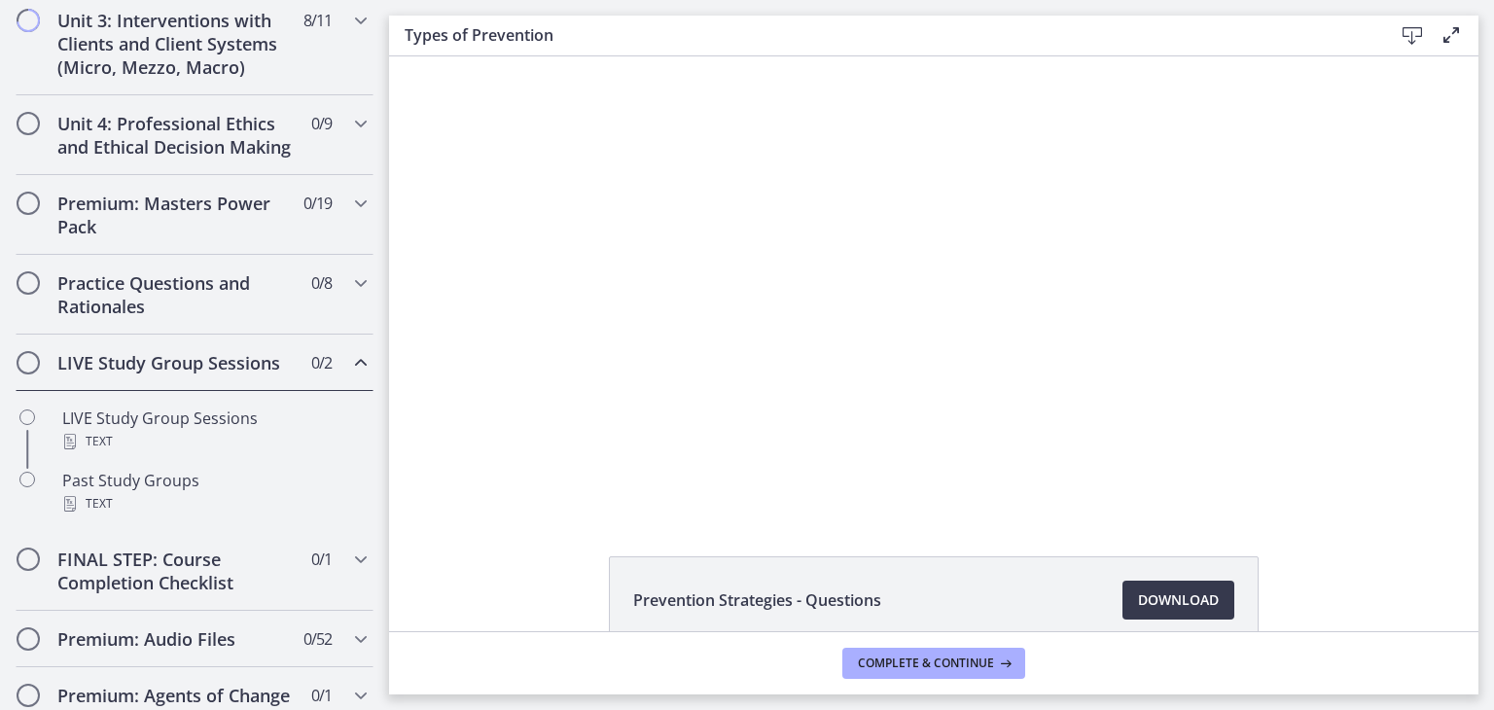
scroll to position [771, 0]
click at [349, 212] on icon "Chapters" at bounding box center [360, 200] width 23 height 23
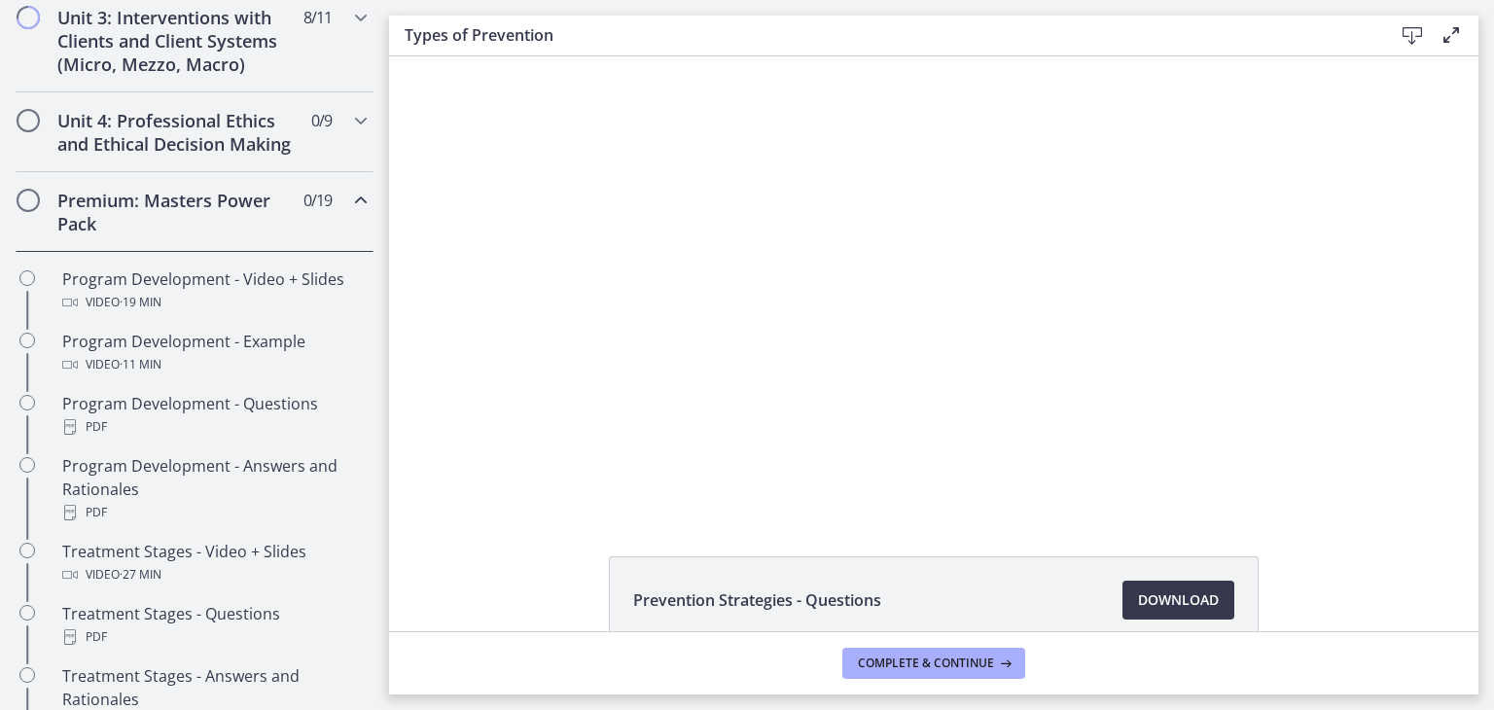
click at [349, 212] on icon "Chapters" at bounding box center [360, 200] width 23 height 23
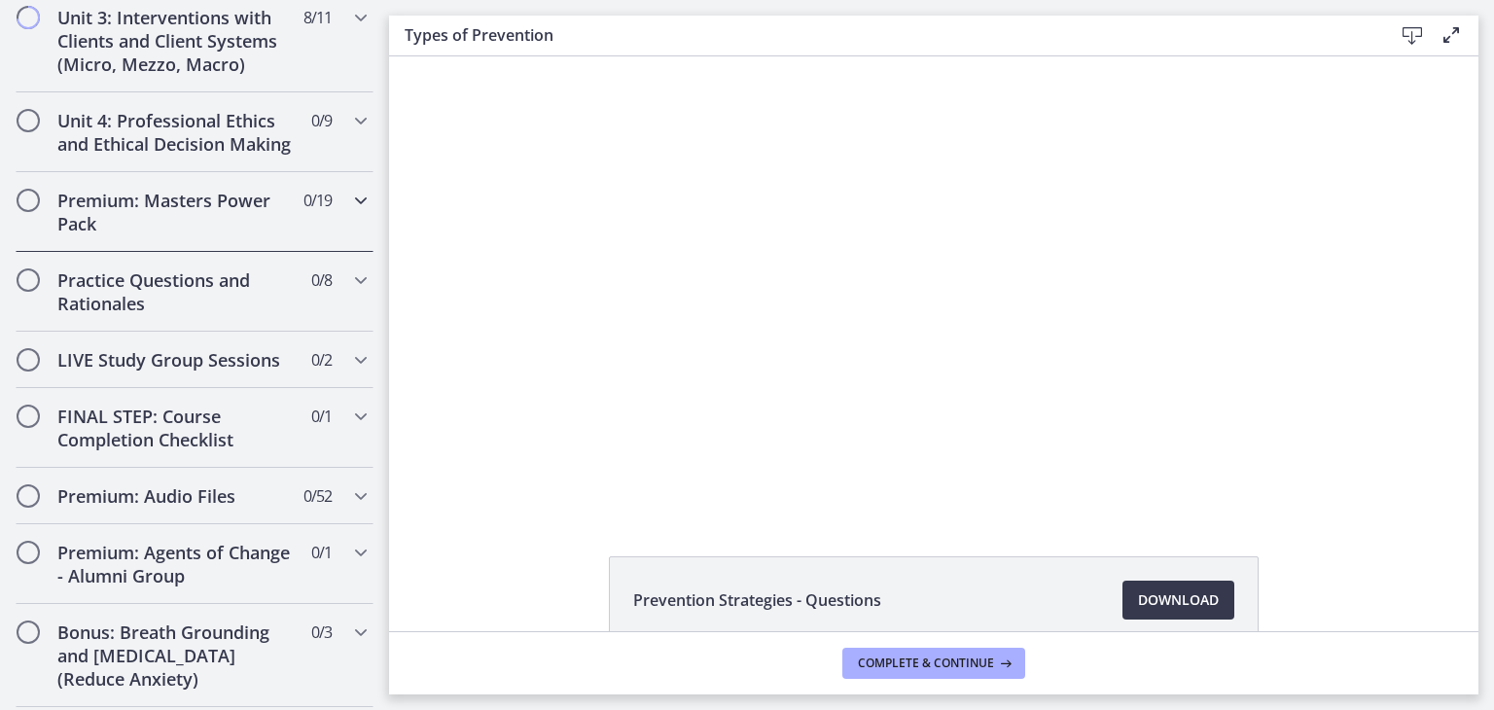
click at [349, 212] on icon "Chapters" at bounding box center [360, 200] width 23 height 23
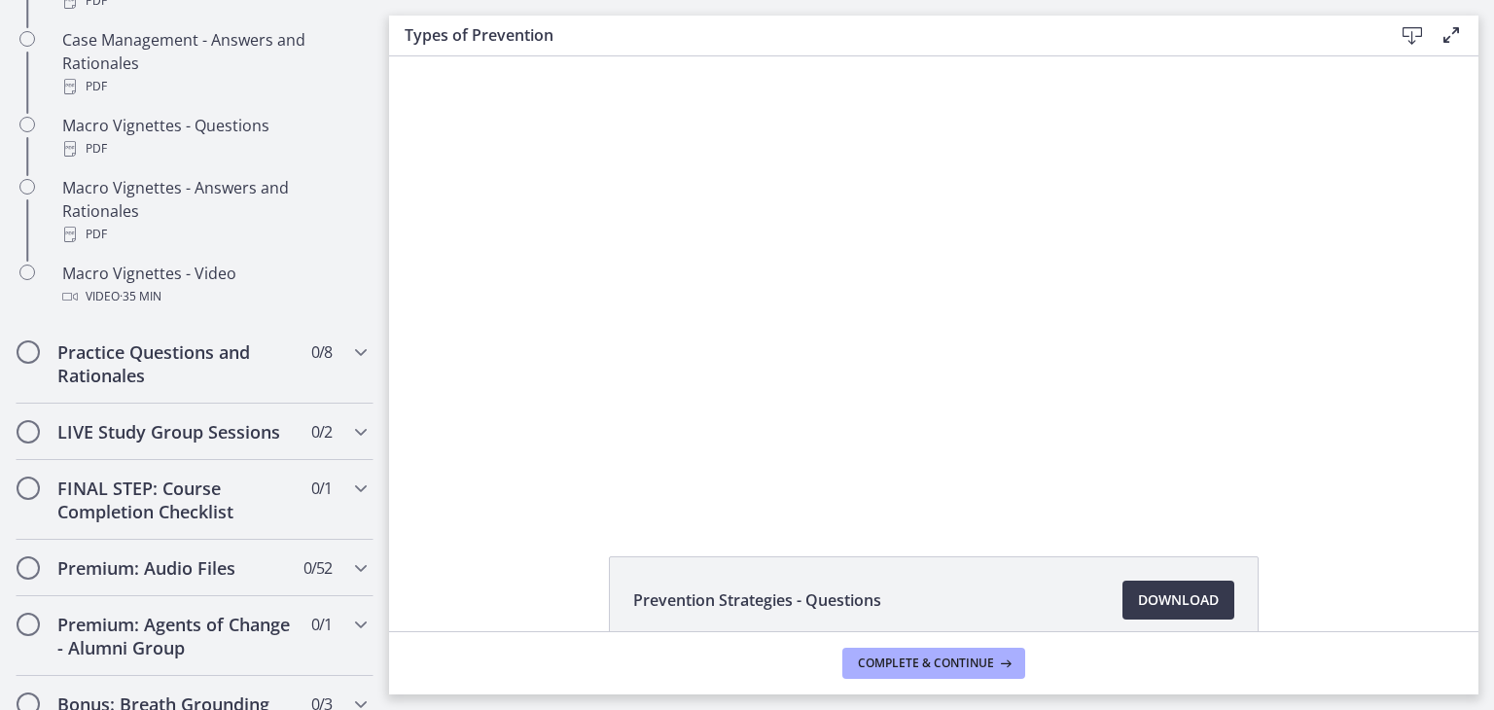
scroll to position [2017, 0]
click at [349, 361] on icon "Chapters" at bounding box center [360, 349] width 23 height 23
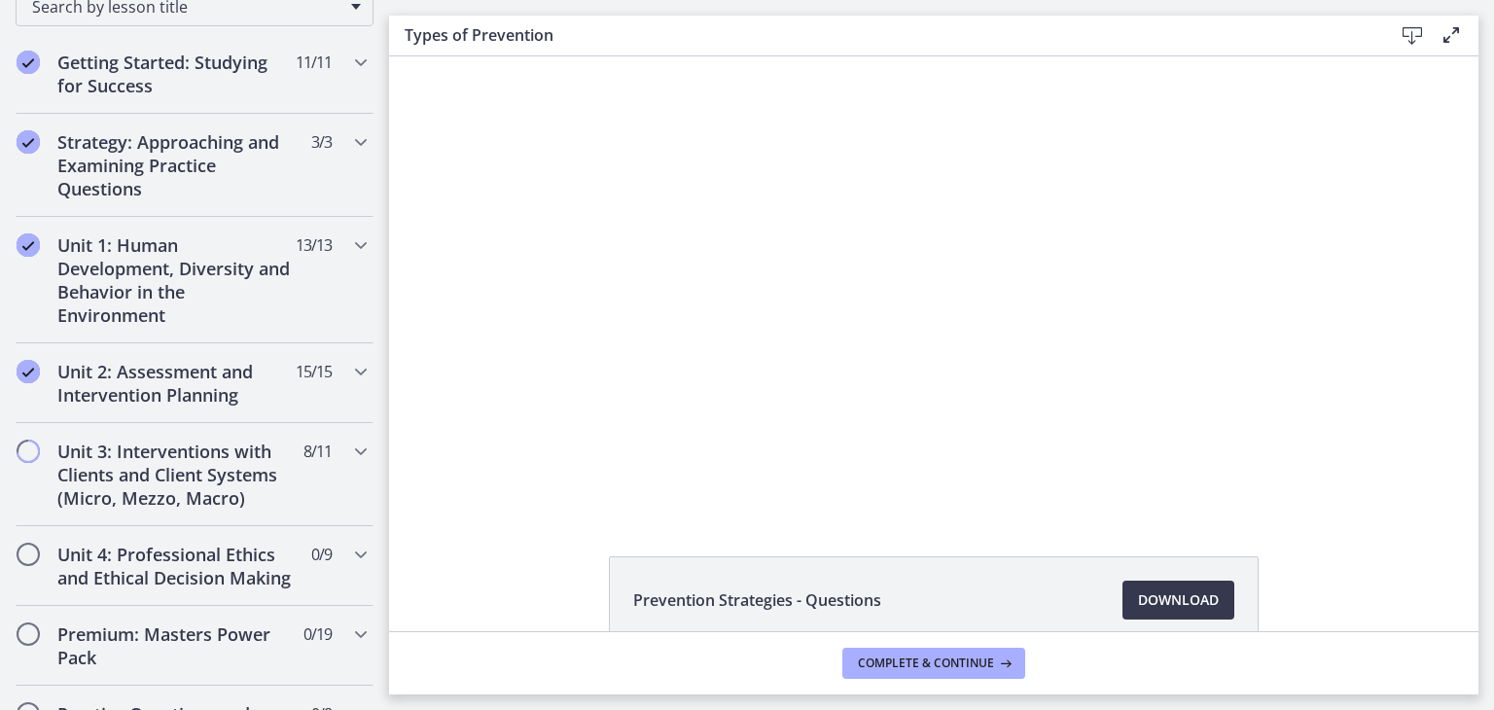
scroll to position [342, 0]
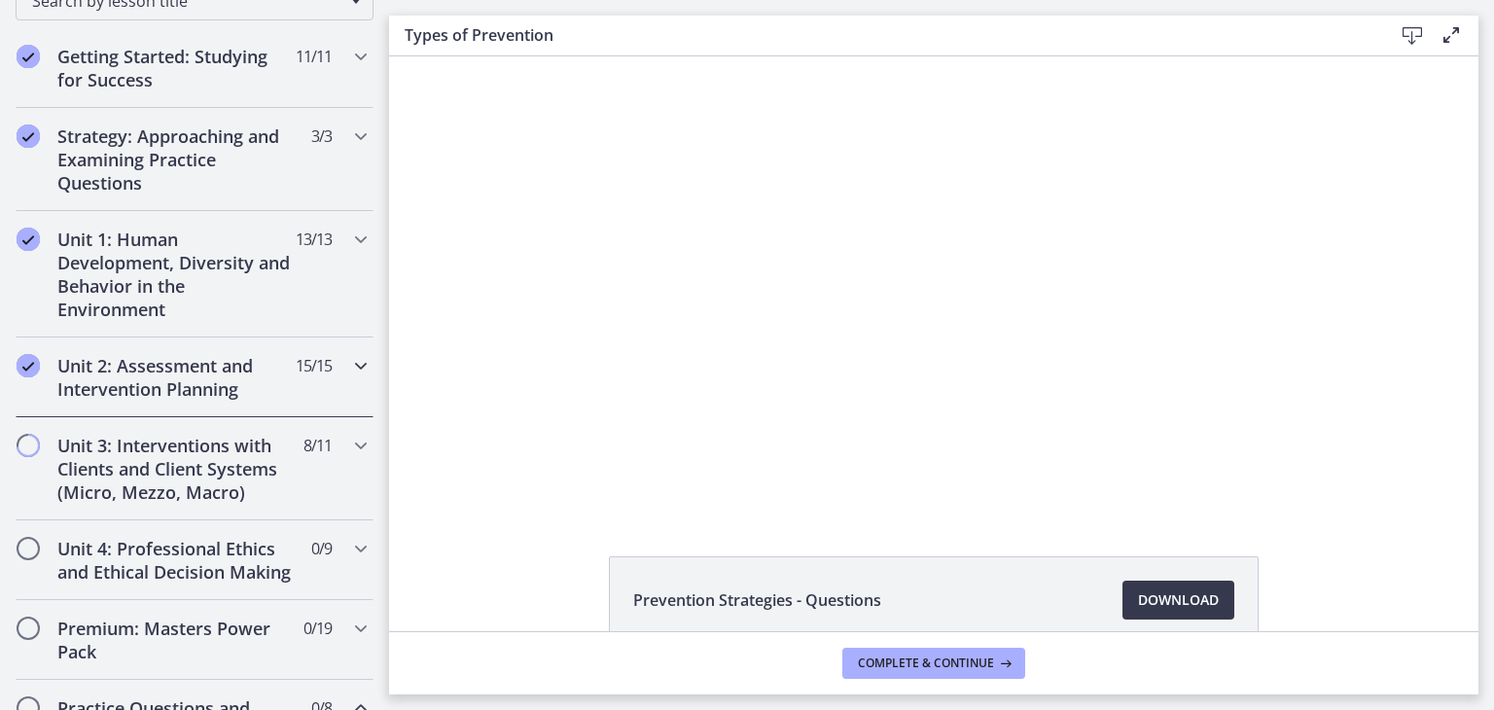
click at [349, 369] on icon "Chapters" at bounding box center [360, 365] width 23 height 23
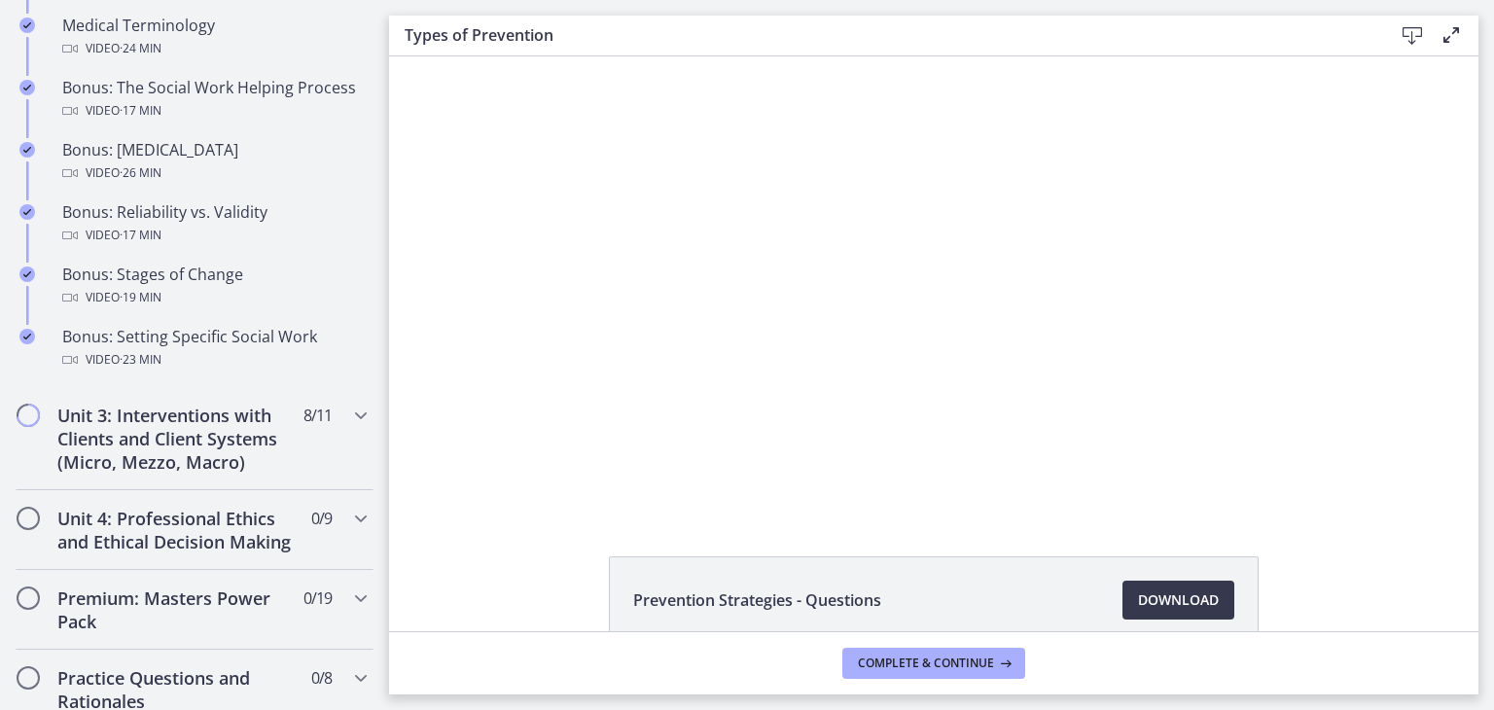
scroll to position [1562, 0]
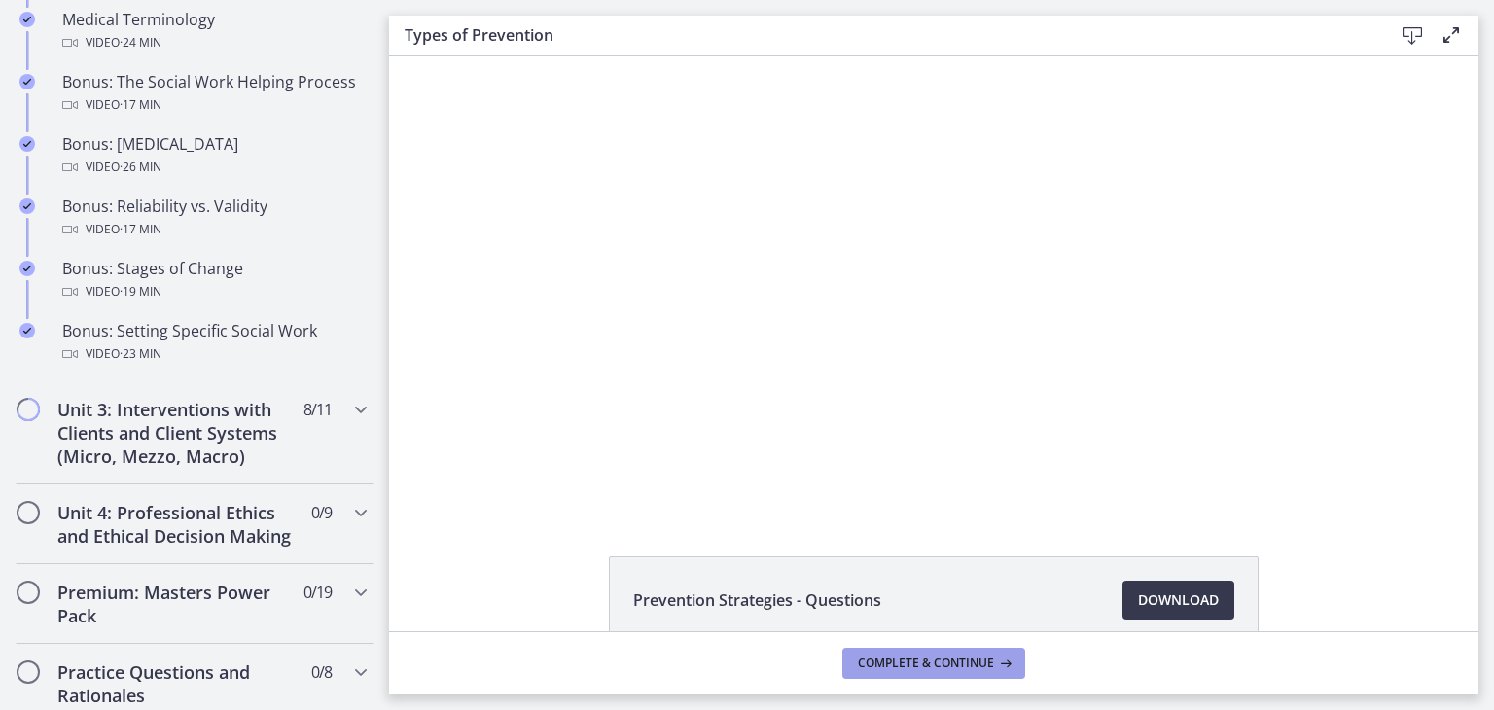
click at [943, 659] on span "Complete & continue" at bounding box center [926, 664] width 136 height 16
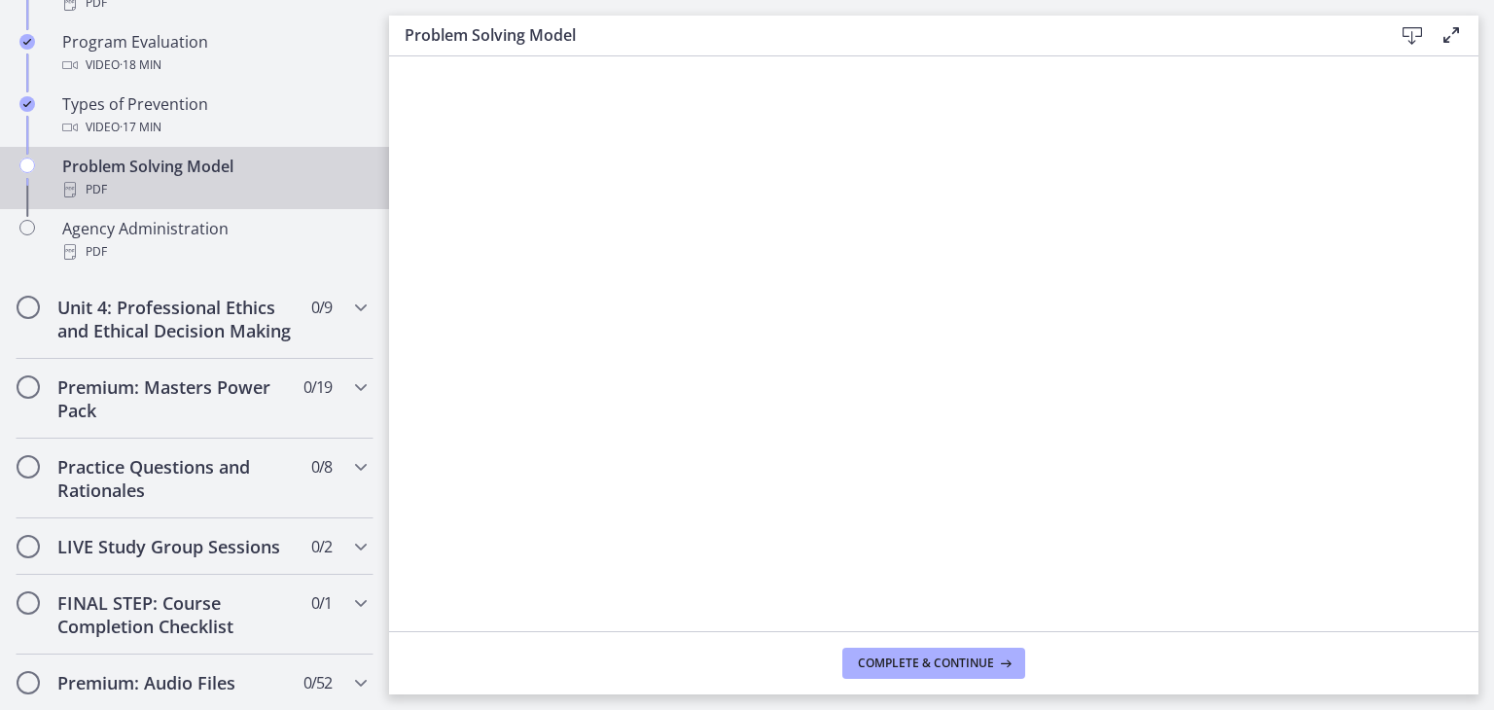
scroll to position [1338, 0]
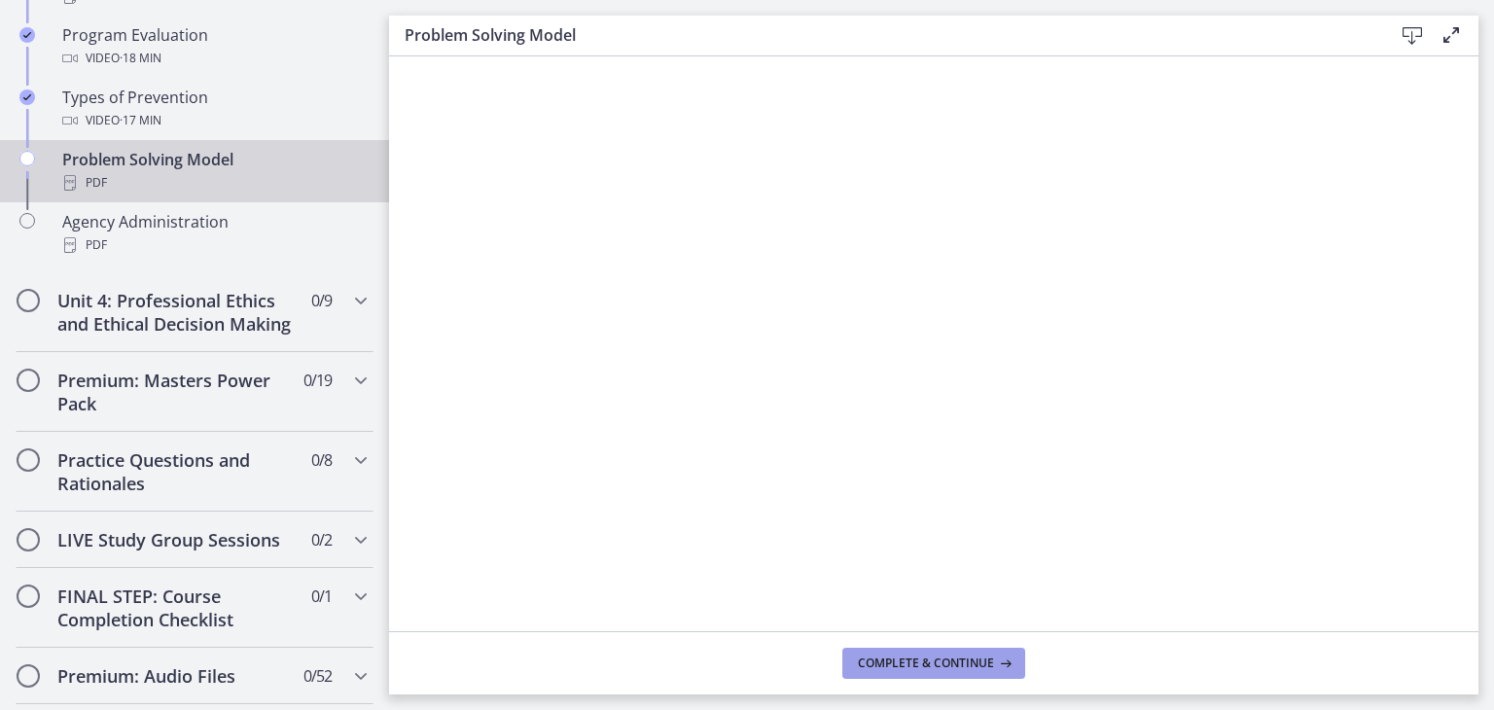
click at [939, 674] on button "Complete & continue" at bounding box center [934, 663] width 183 height 31
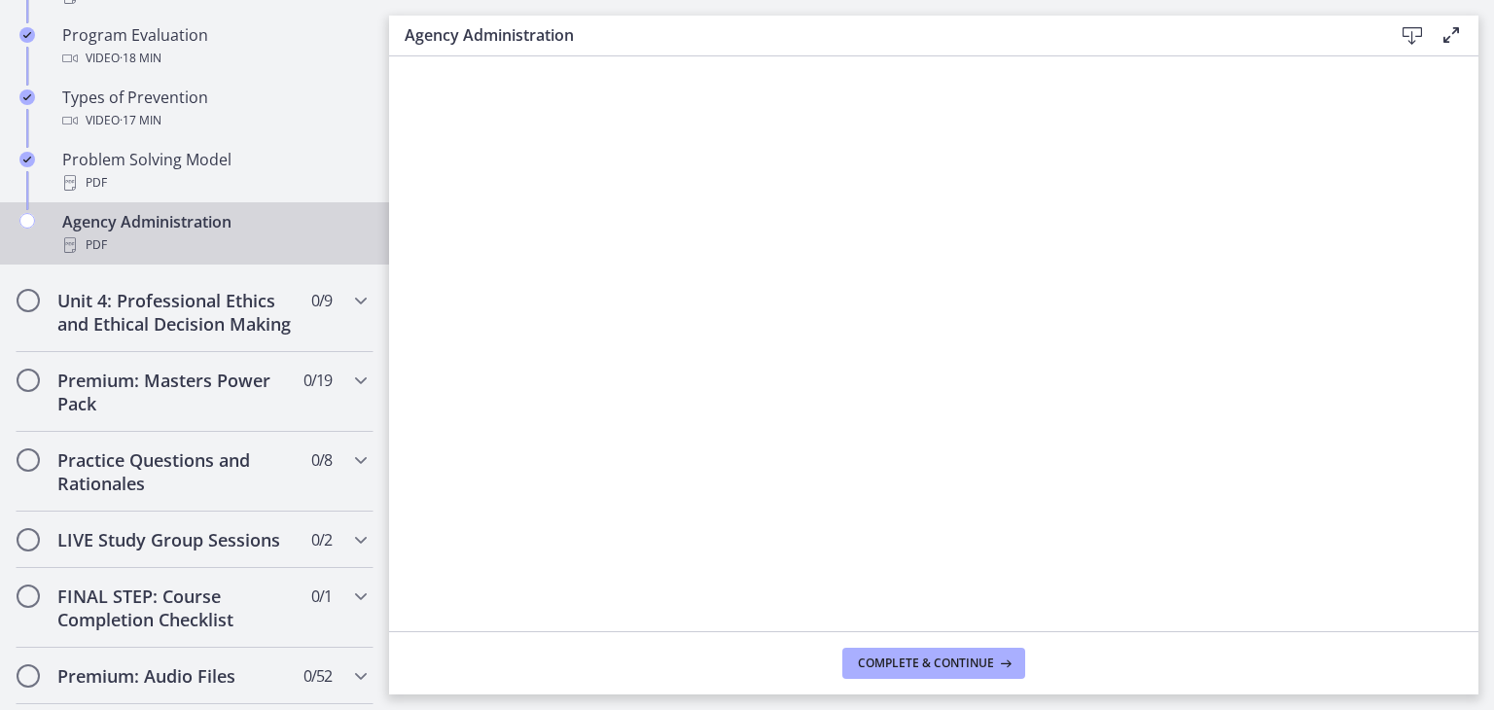
click at [194, 215] on div "Agency Administration PDF" at bounding box center [214, 233] width 304 height 47
click at [348, 309] on div "Unit 4: Professional Ethics and Ethical Decision Making 0 / 9 Completed" at bounding box center [195, 312] width 358 height 80
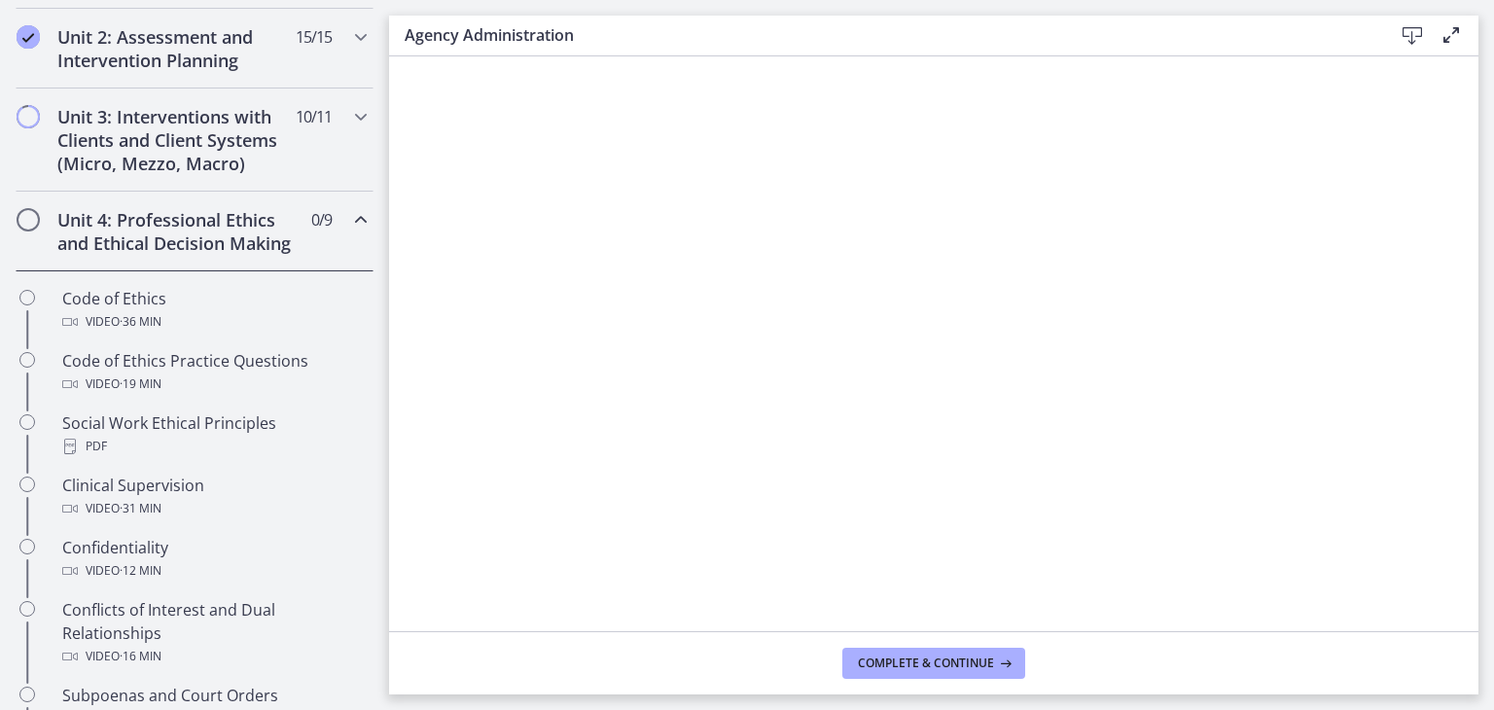
scroll to position [674, 0]
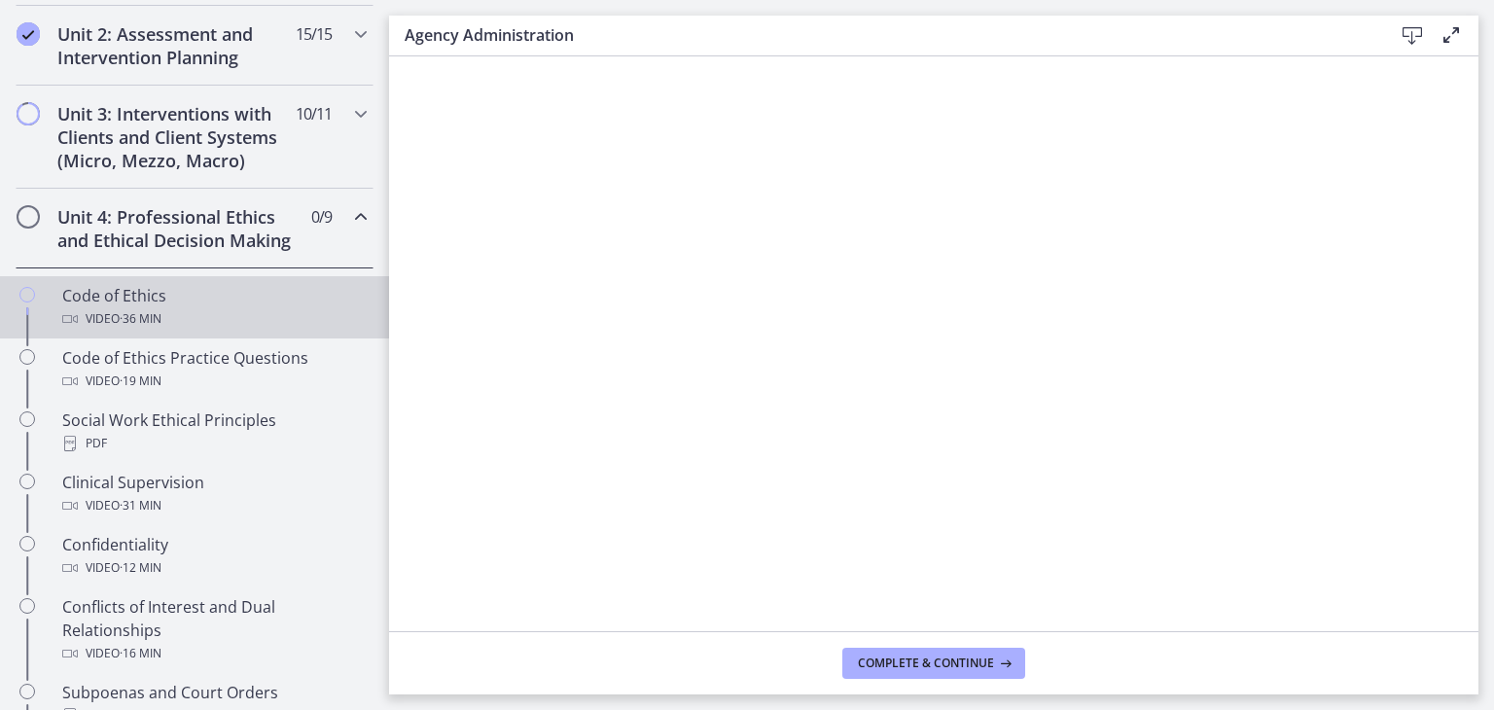
click at [114, 331] on div "Video · 36 min" at bounding box center [214, 318] width 304 height 23
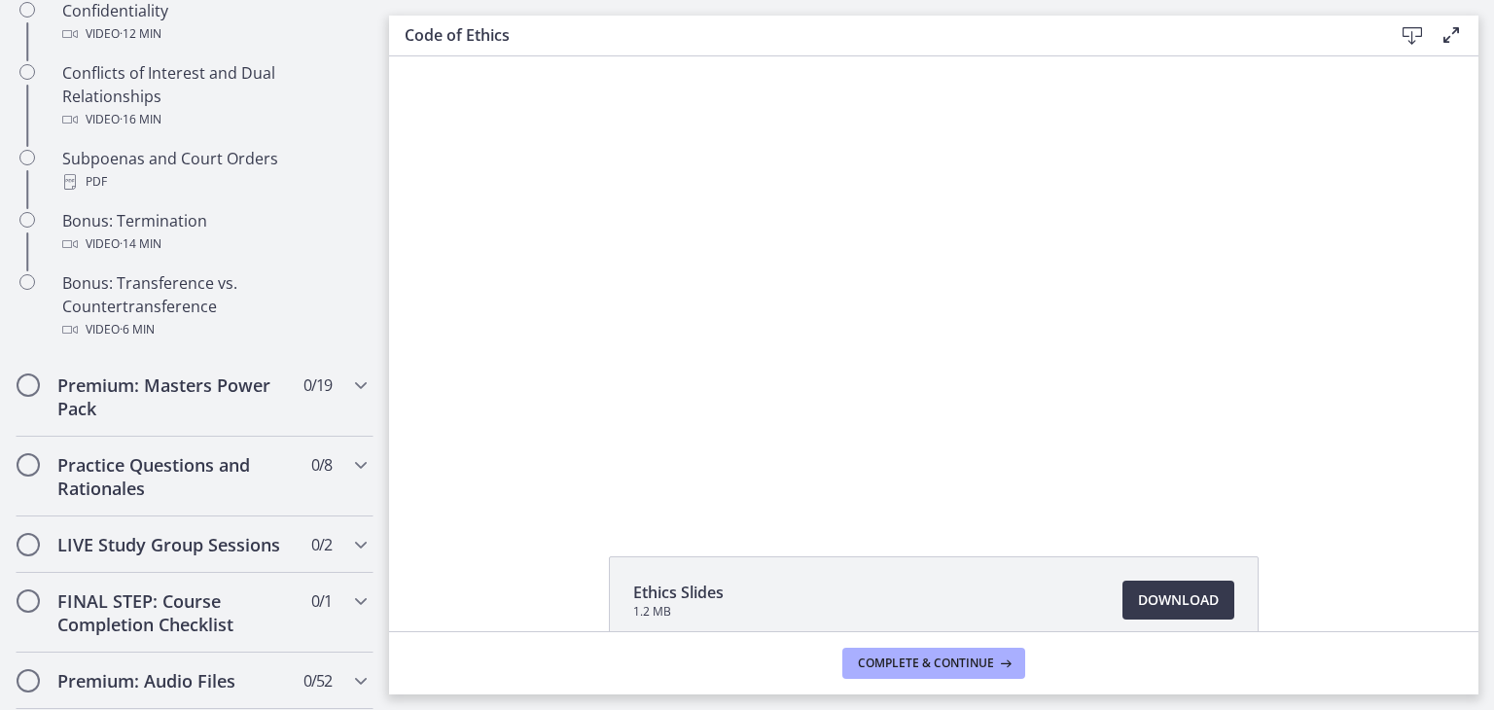
scroll to position [1205, 0]
click at [349, 400] on icon "Chapters" at bounding box center [360, 388] width 23 height 23
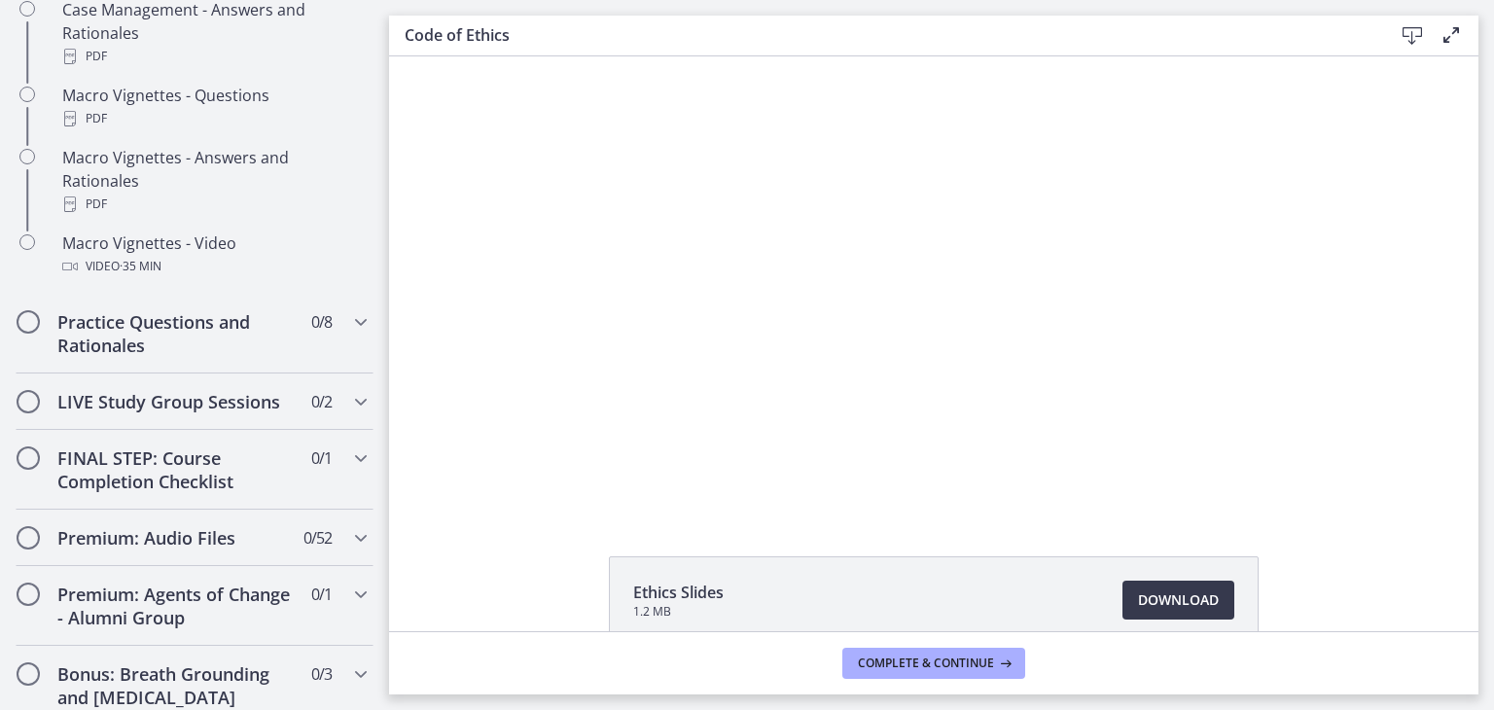
scroll to position [2052, 0]
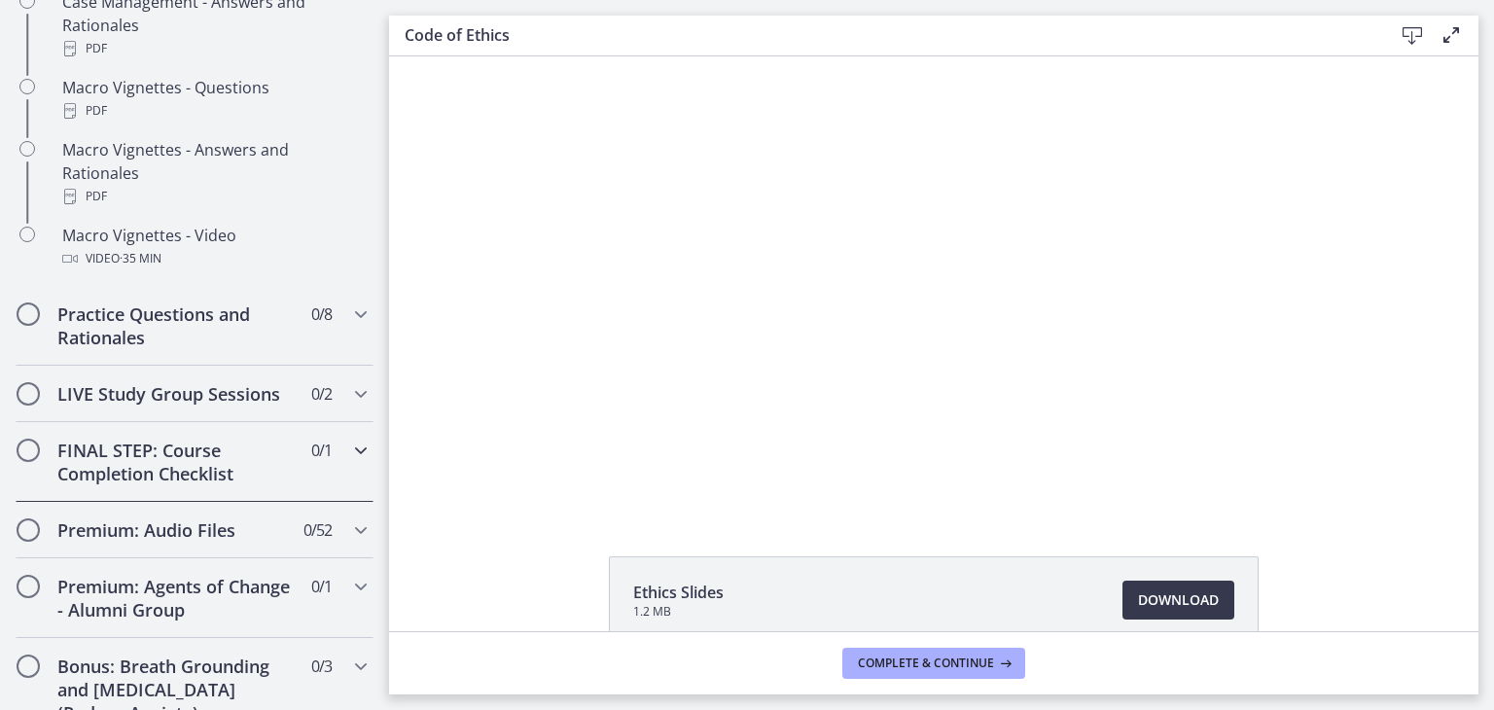
click at [349, 462] on icon "Chapters" at bounding box center [360, 450] width 23 height 23
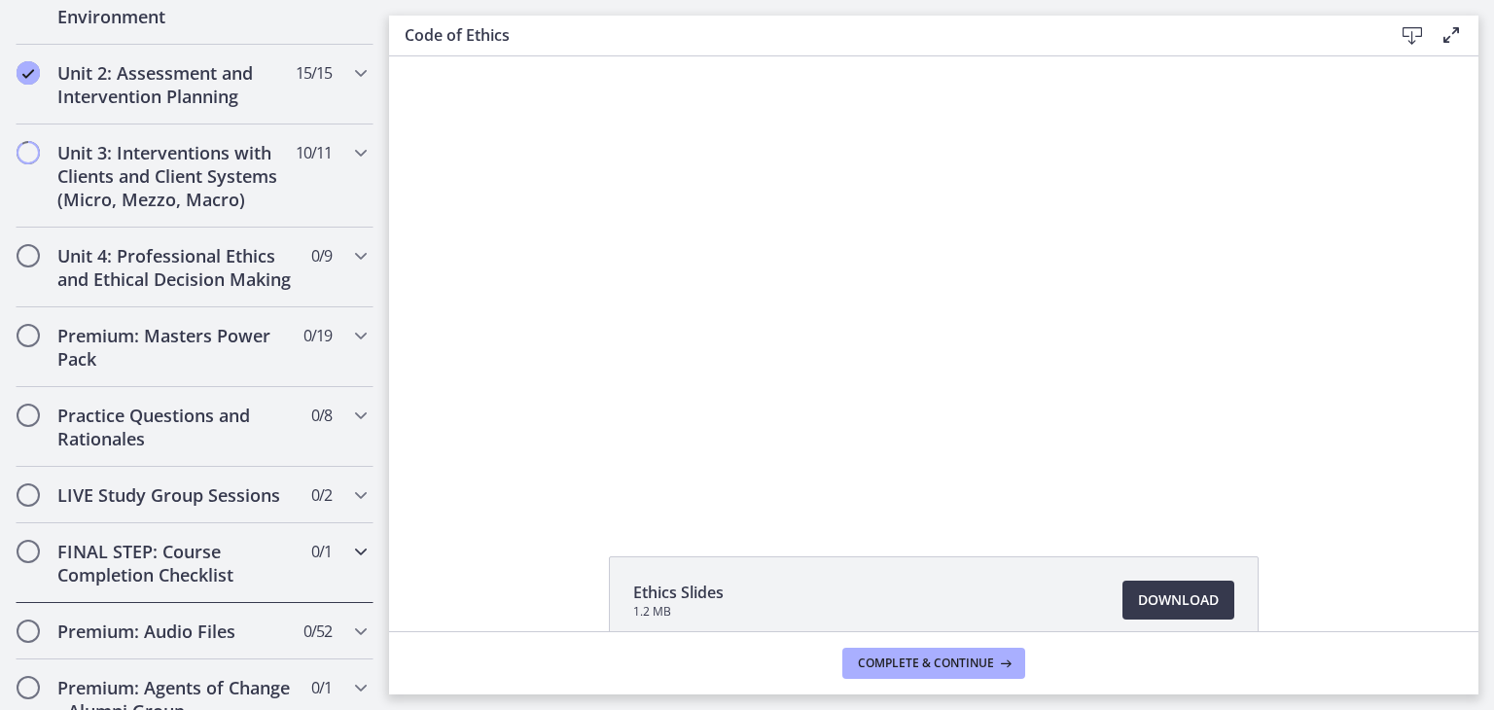
scroll to position [627, 0]
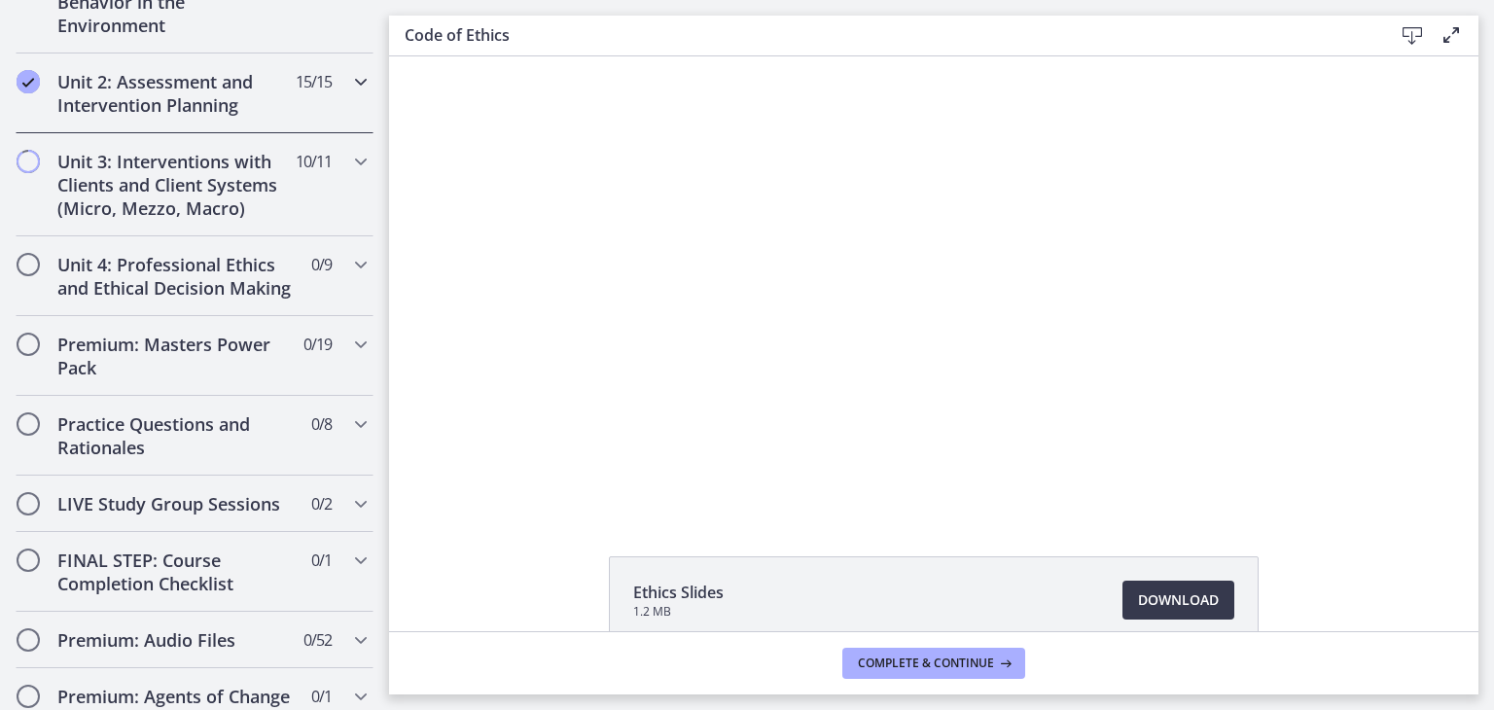
click at [349, 79] on icon "Chapters" at bounding box center [360, 81] width 23 height 23
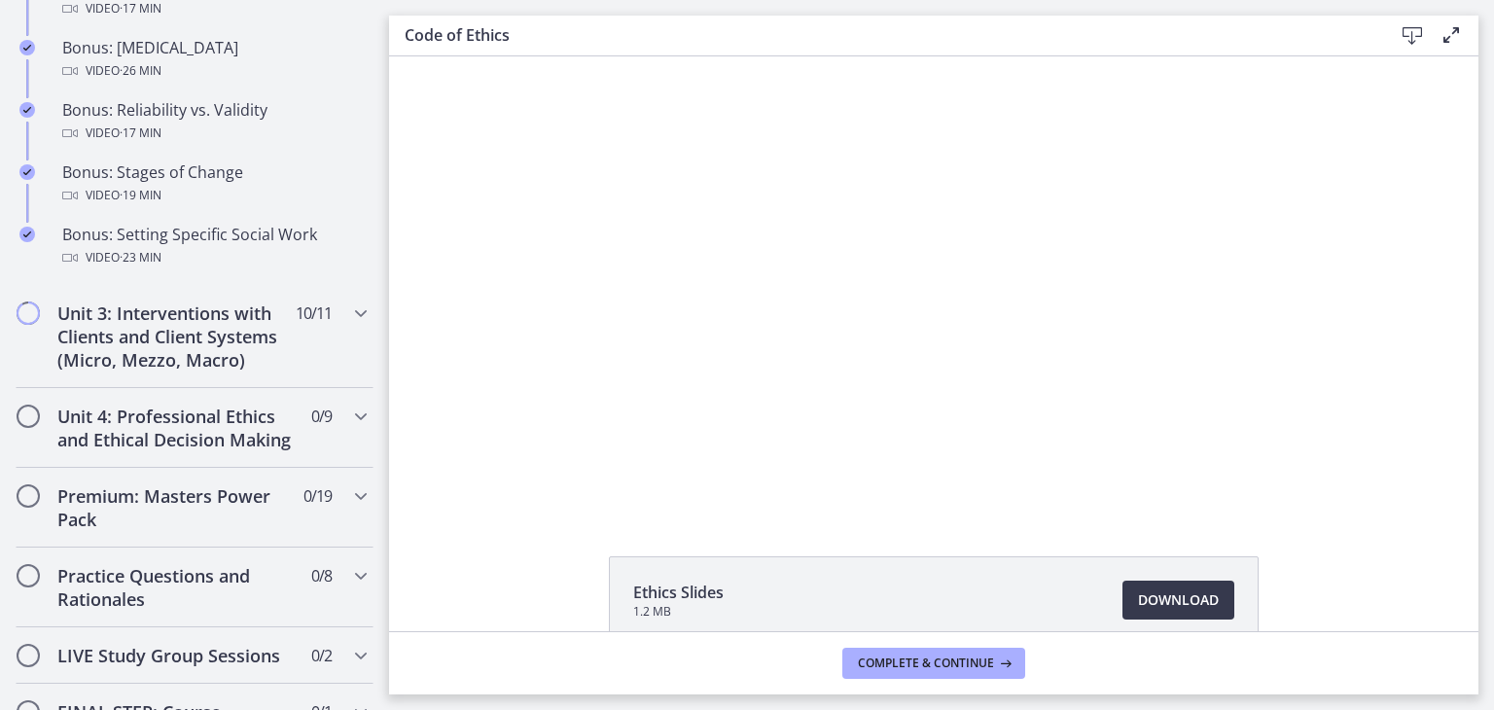
scroll to position [1666, 0]
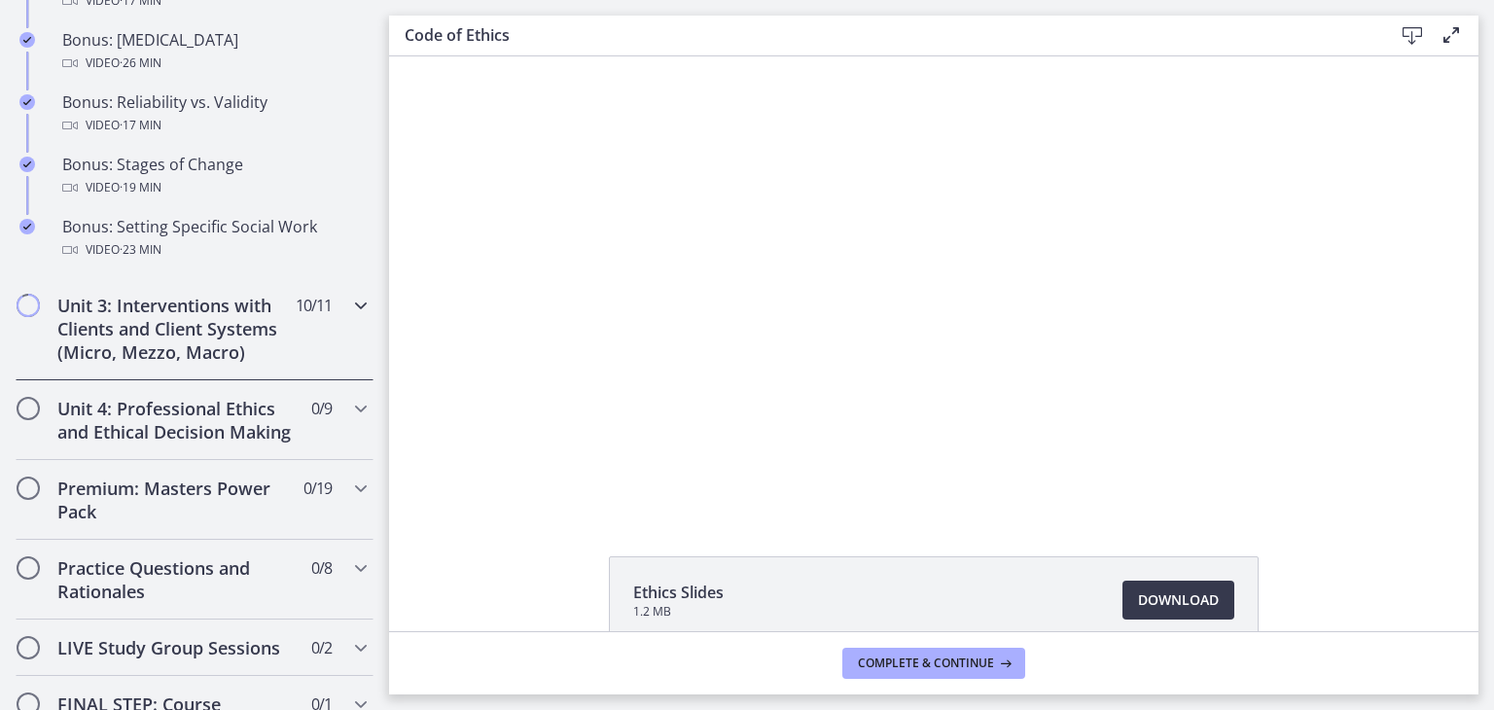
click at [349, 317] on icon "Chapters" at bounding box center [360, 305] width 23 height 23
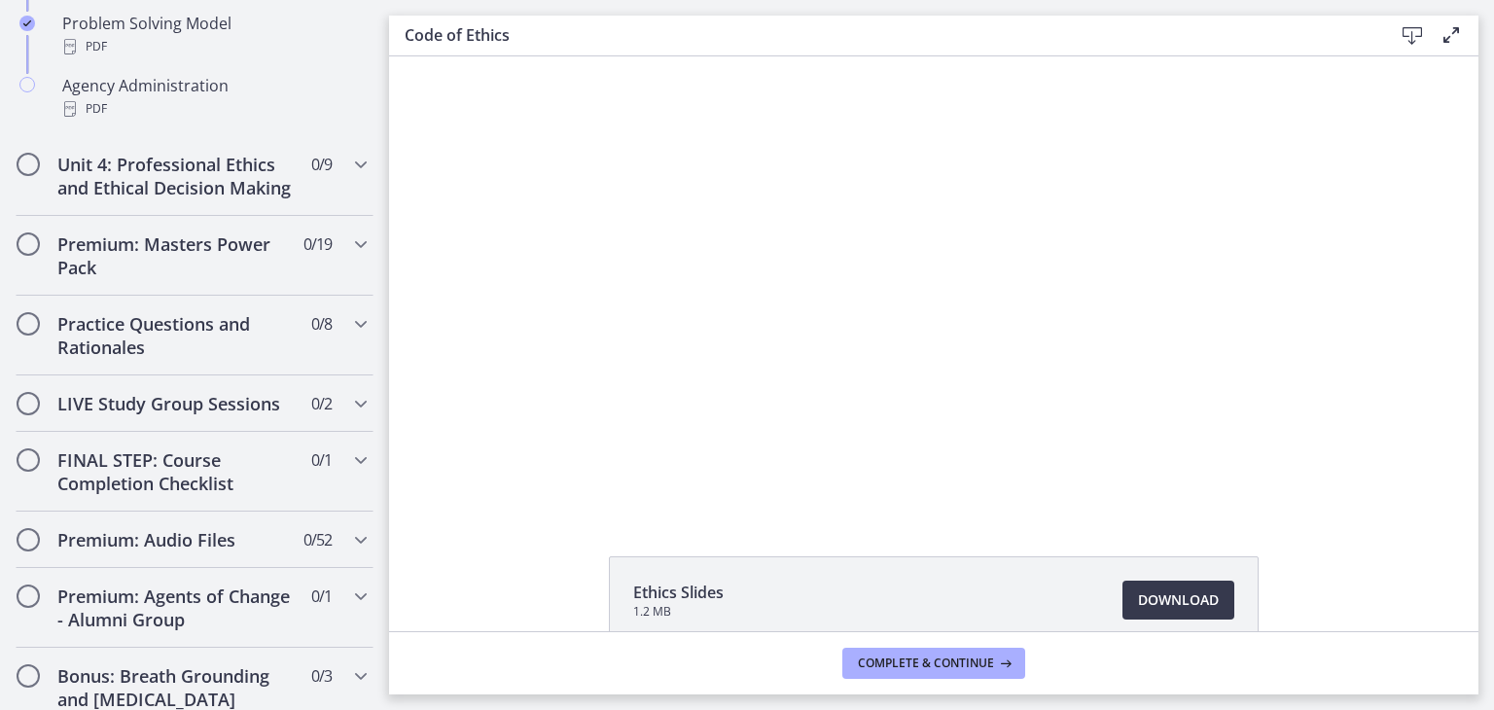
scroll to position [1466, 0]
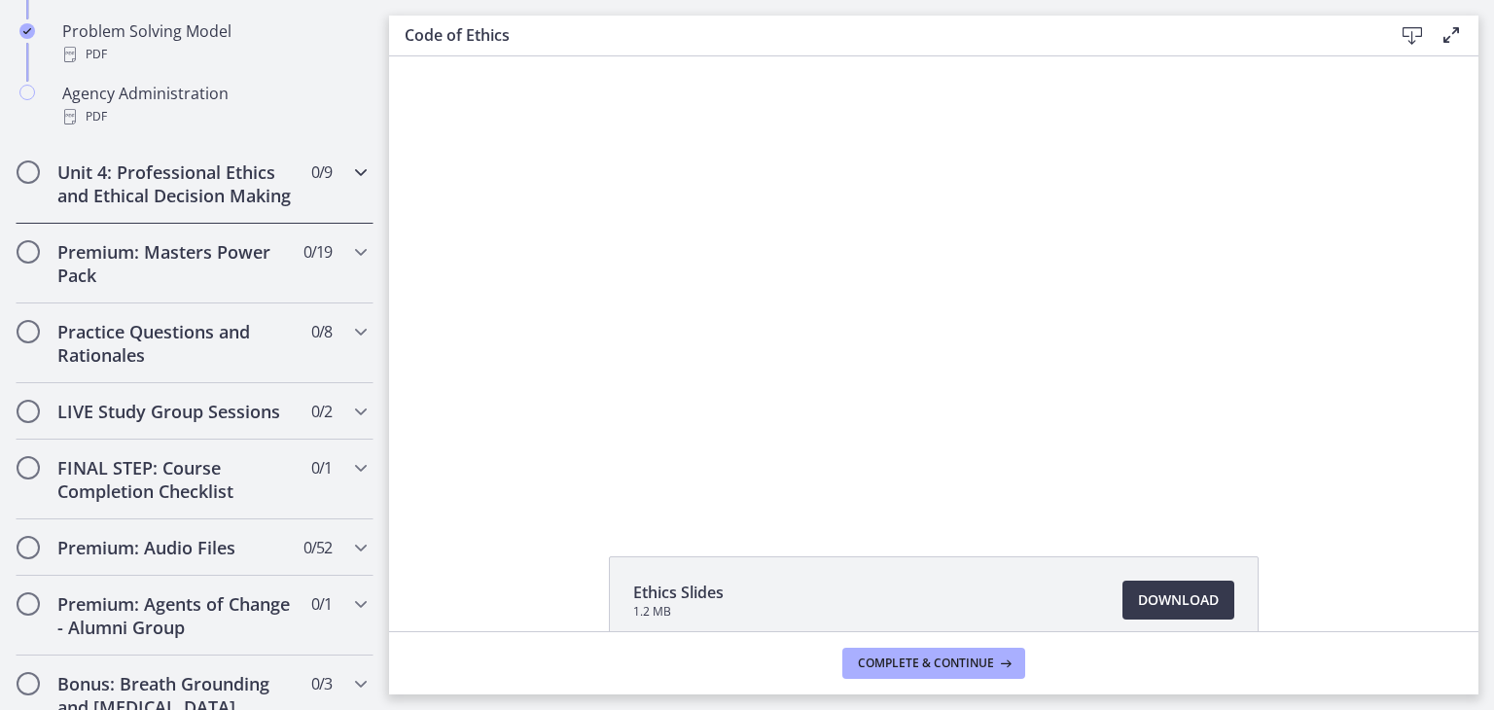
click at [349, 168] on icon "Chapters" at bounding box center [360, 172] width 23 height 23
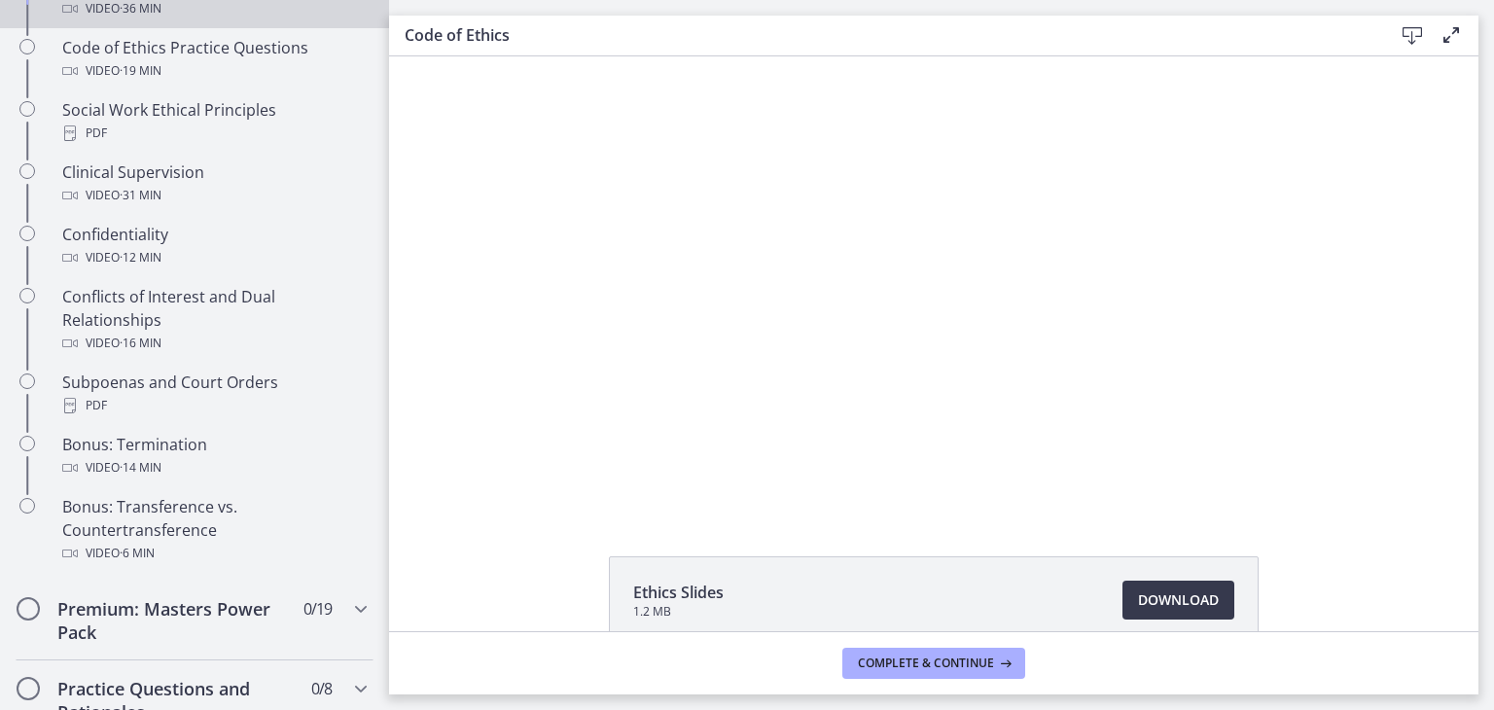
scroll to position [948, 0]
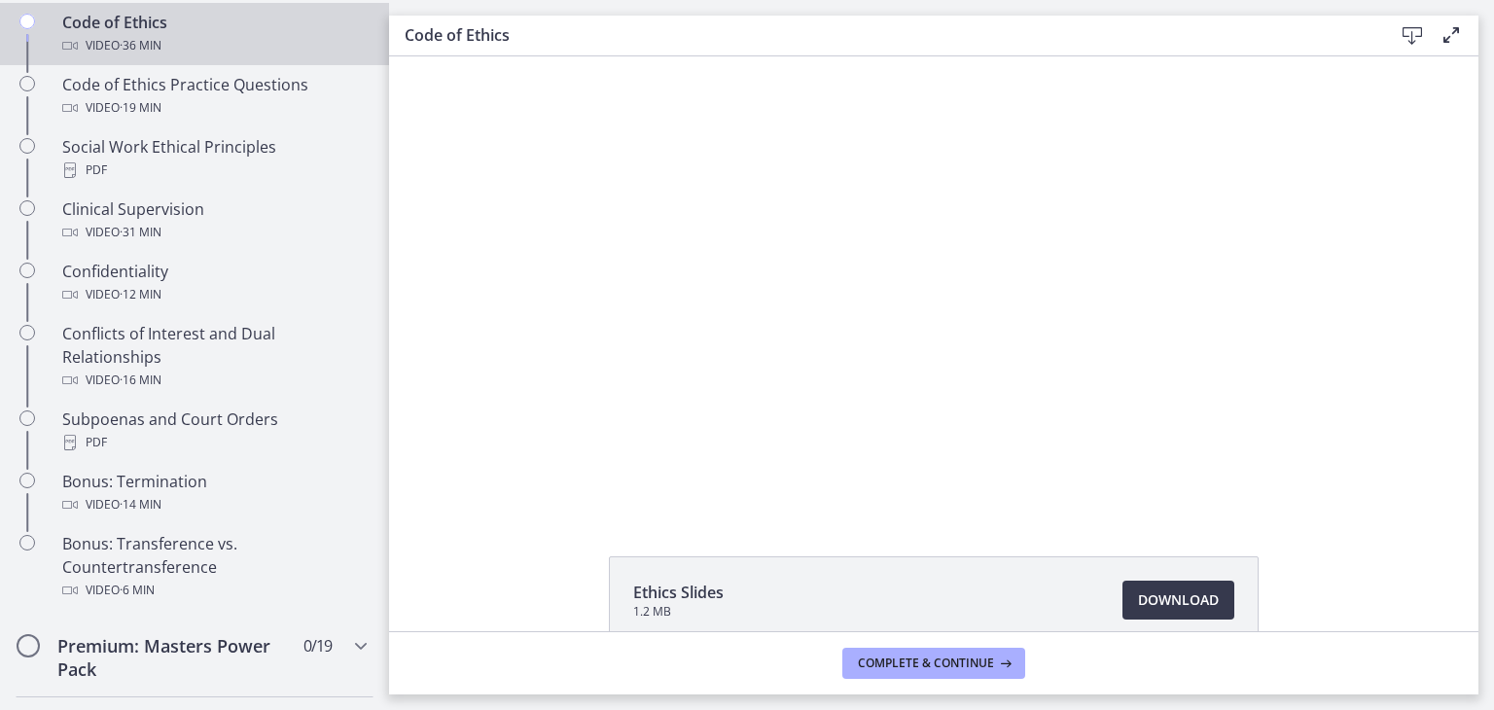
click at [1179, 406] on div at bounding box center [934, 283] width 729 height 455
click at [493, 229] on div "Click for sound @keyframes VOLUME_SMALL_WAVE_FLASH { 0% { opacity: 0; } 33% { o…" at bounding box center [934, 283] width 1090 height 455
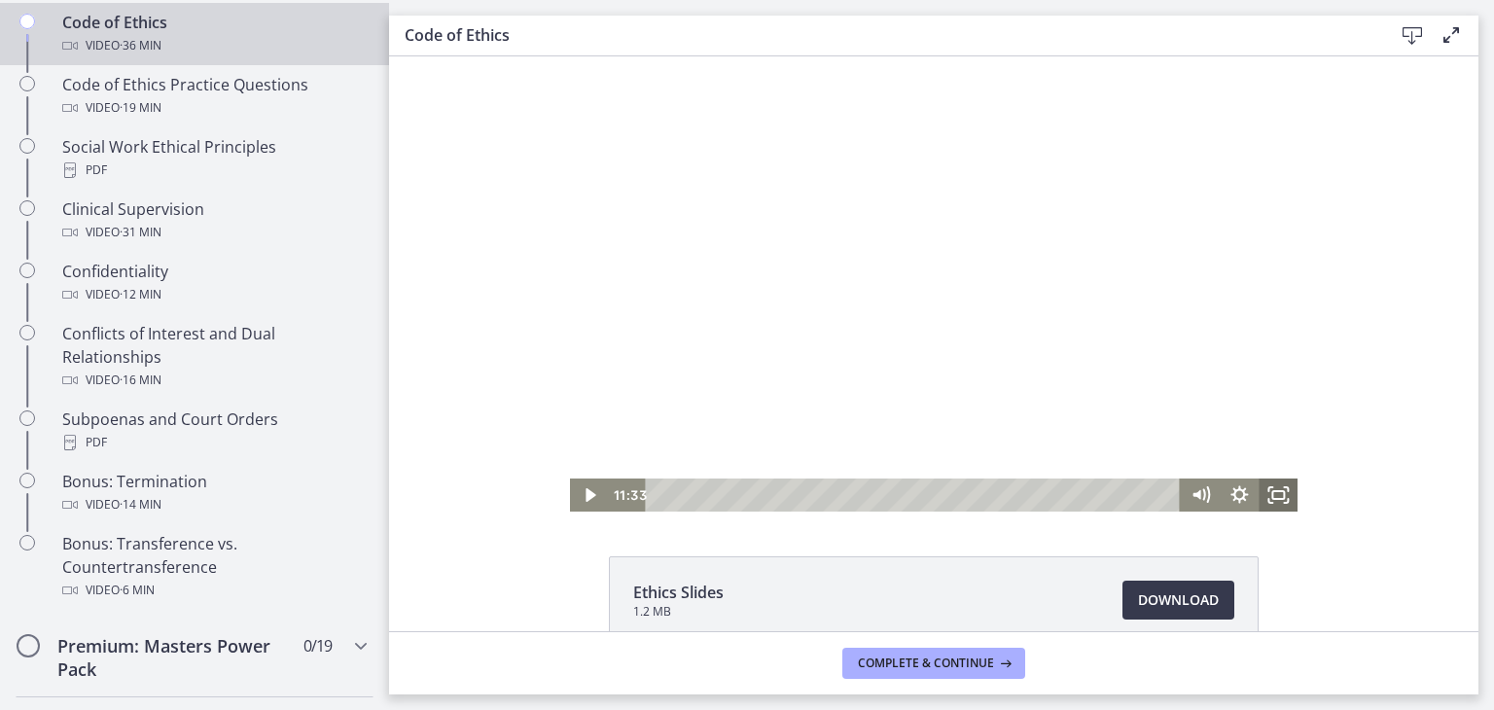
click at [1271, 495] on icon "Fullscreen" at bounding box center [1278, 495] width 39 height 33
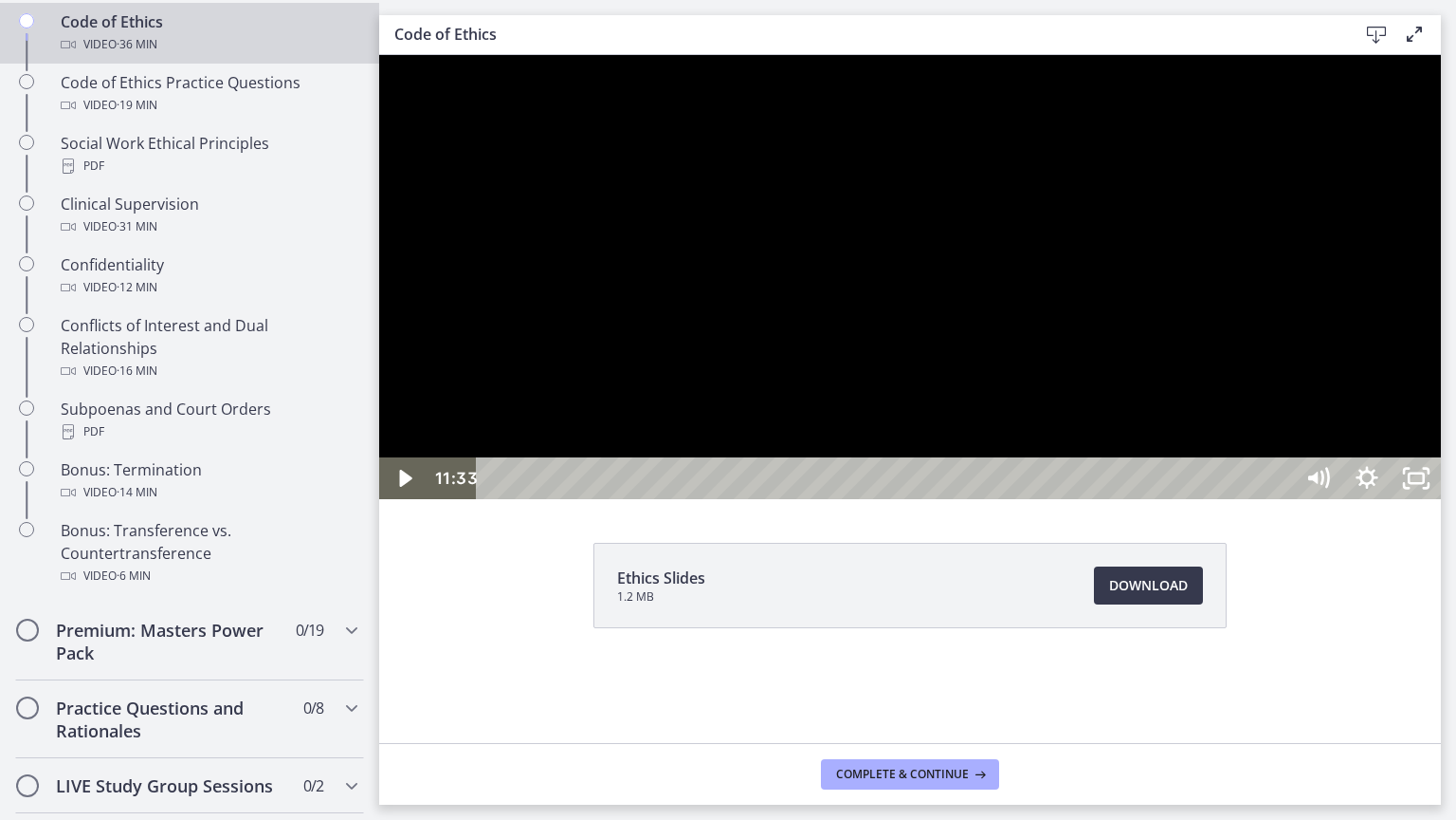
click at [1441, 499] on div at bounding box center [910, 276] width 1062 height 444
click at [1391, 499] on div at bounding box center [910, 276] width 1062 height 444
click at [402, 487] on icon "Play Video" at bounding box center [405, 479] width 13 height 18
click at [402, 487] on icon "Pause" at bounding box center [405, 479] width 14 height 17
